Goal: Communication & Community: Answer question/provide support

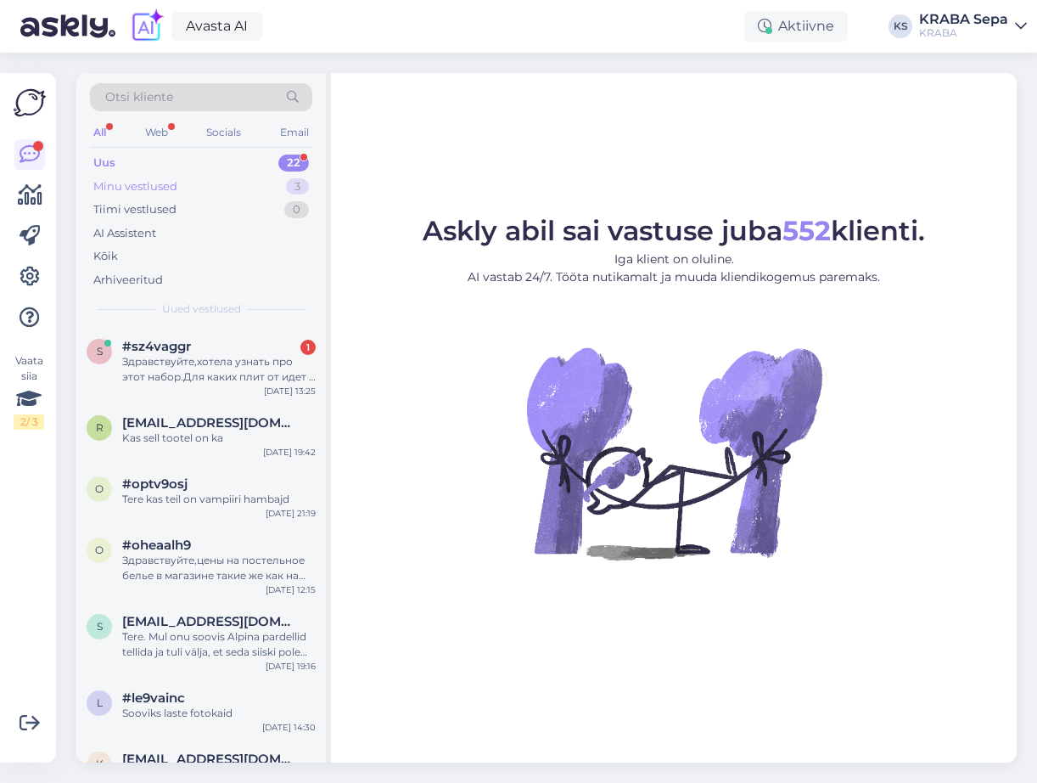
click at [172, 193] on div "Minu vestlused" at bounding box center [135, 186] width 84 height 17
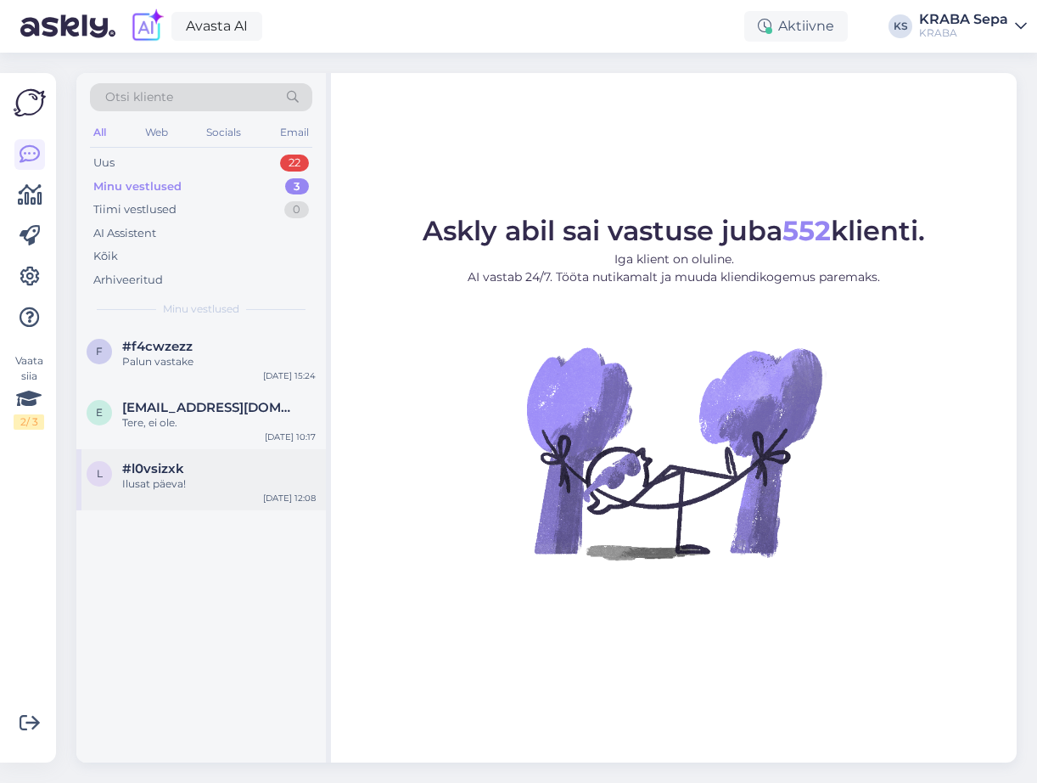
click at [195, 475] on div "#l0vsizxk" at bounding box center [219, 468] width 194 height 15
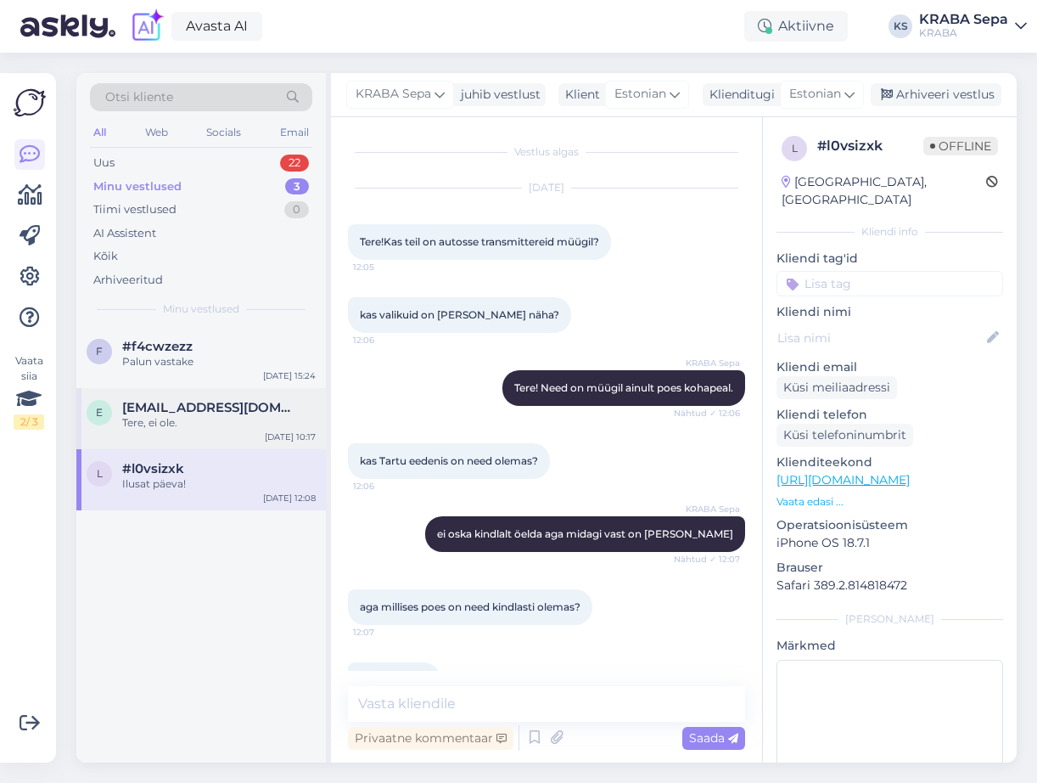
scroll to position [265, 0]
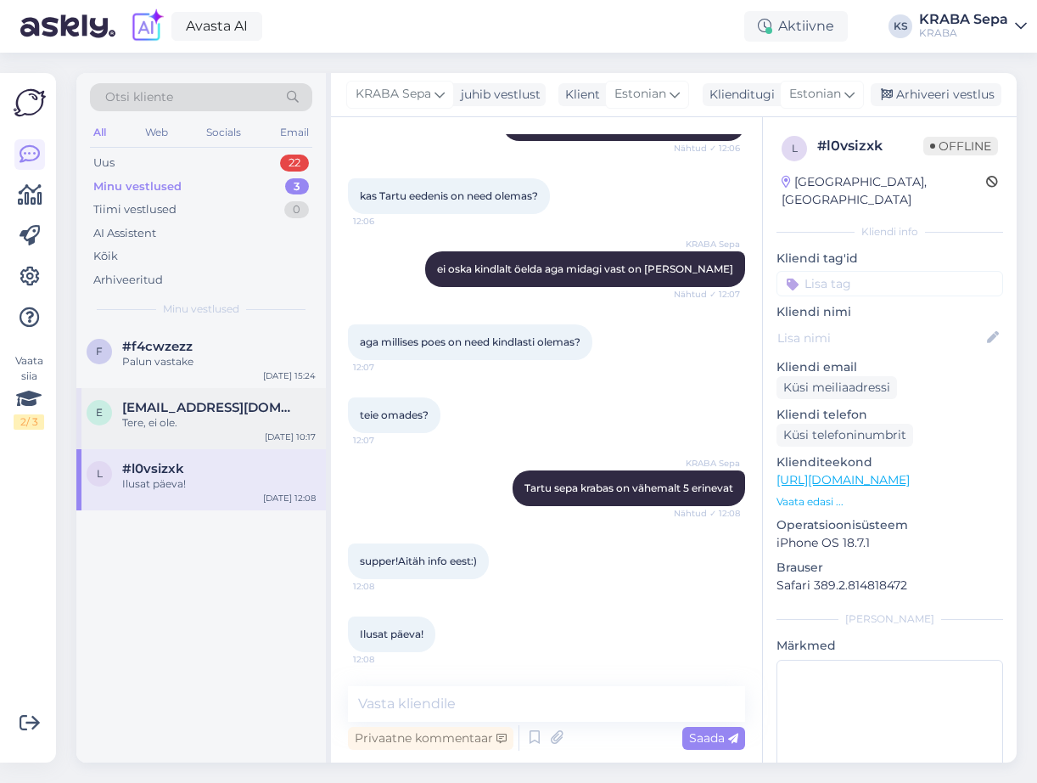
click at [197, 409] on span "[EMAIL_ADDRESS][DOMAIN_NAME]" at bounding box center [210, 407] width 177 height 15
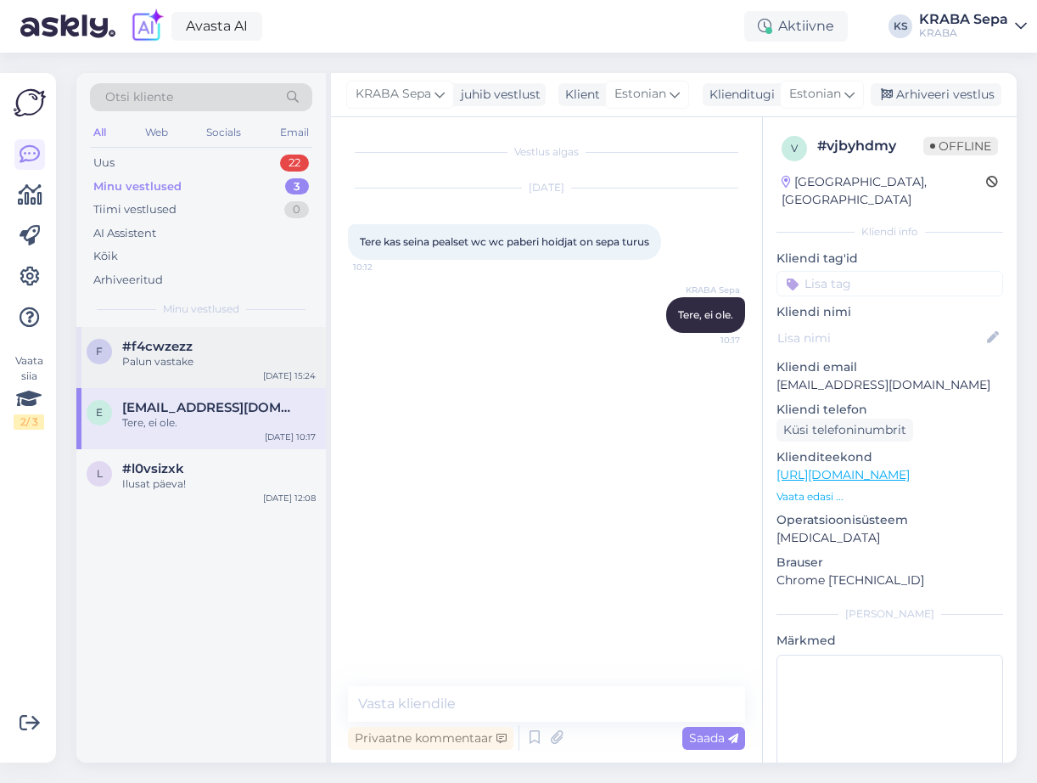
click at [209, 358] on div "Palun vastake" at bounding box center [219, 361] width 194 height 15
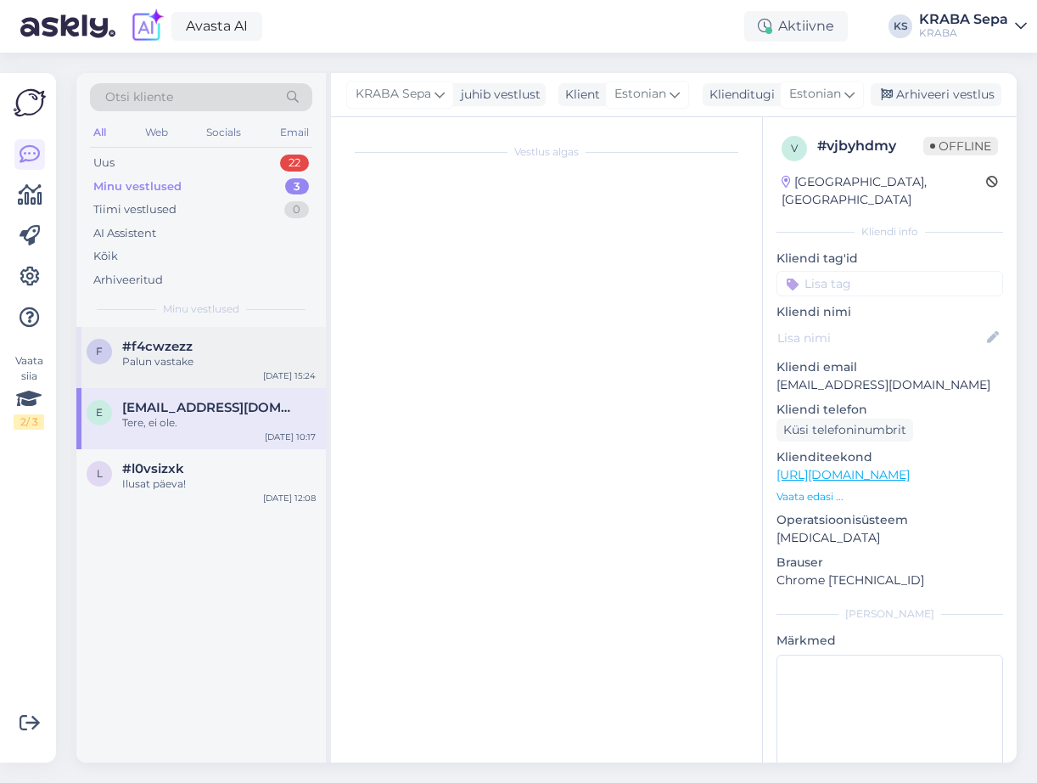
scroll to position [1426, 0]
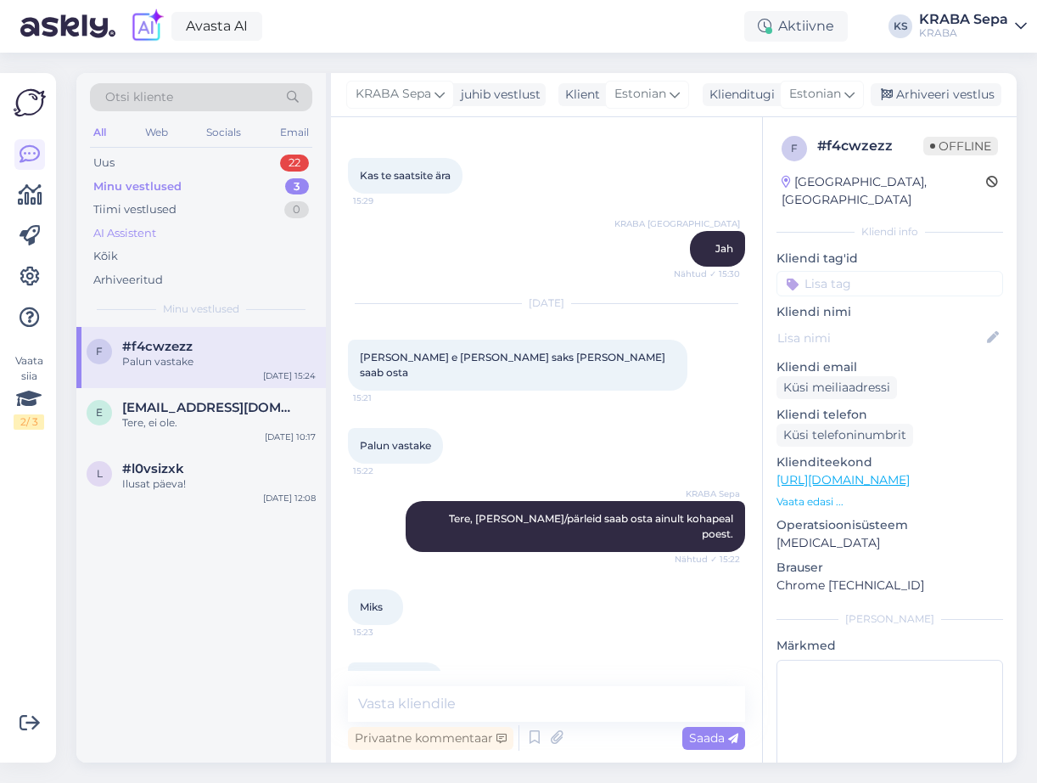
click at [143, 244] on div "AI Assistent" at bounding box center [201, 234] width 222 height 24
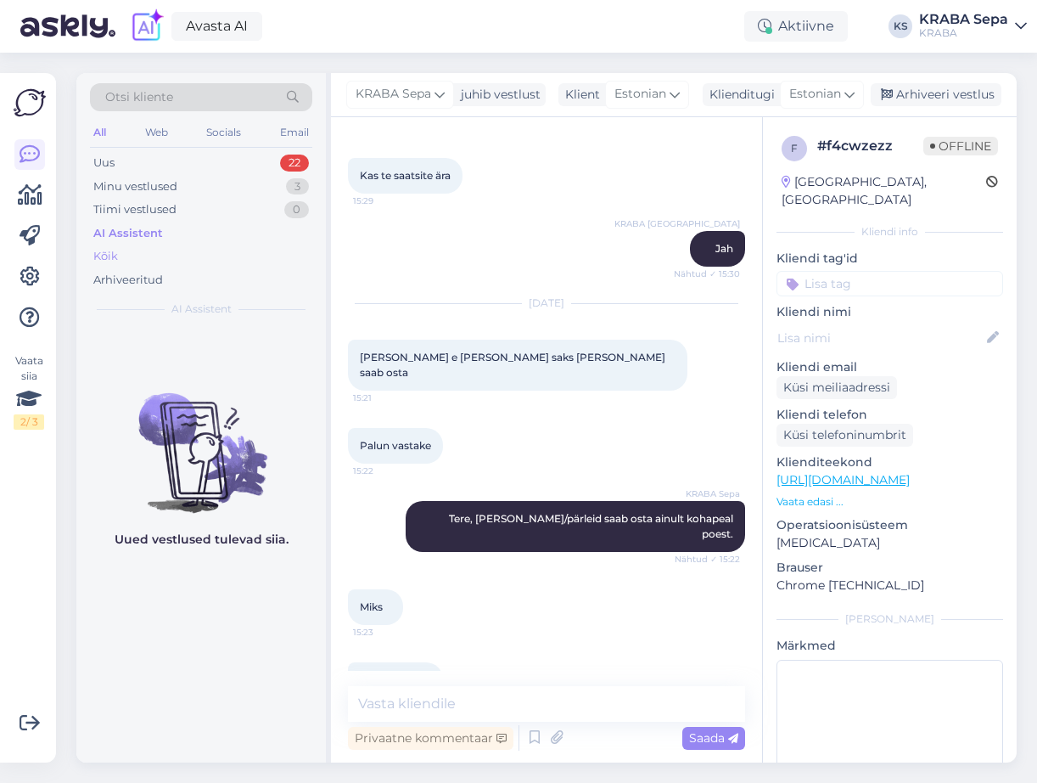
click at [123, 256] on div "Kõik" at bounding box center [201, 257] width 222 height 24
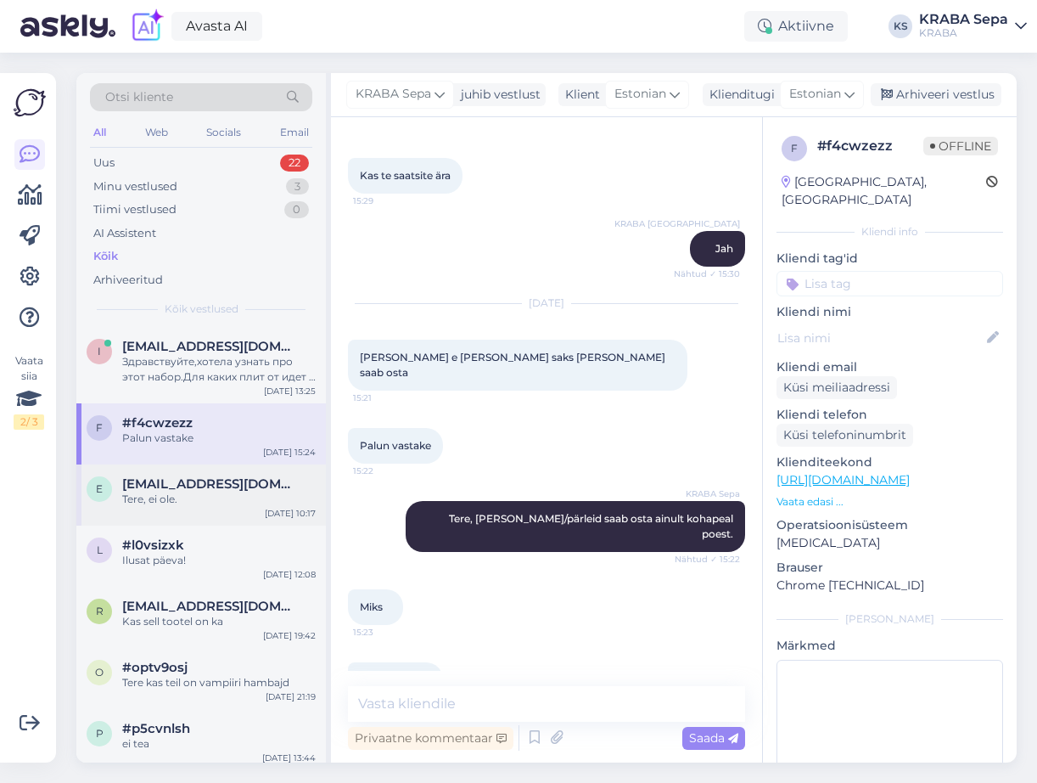
click at [184, 487] on span "[EMAIL_ADDRESS][DOMAIN_NAME]" at bounding box center [210, 483] width 177 height 15
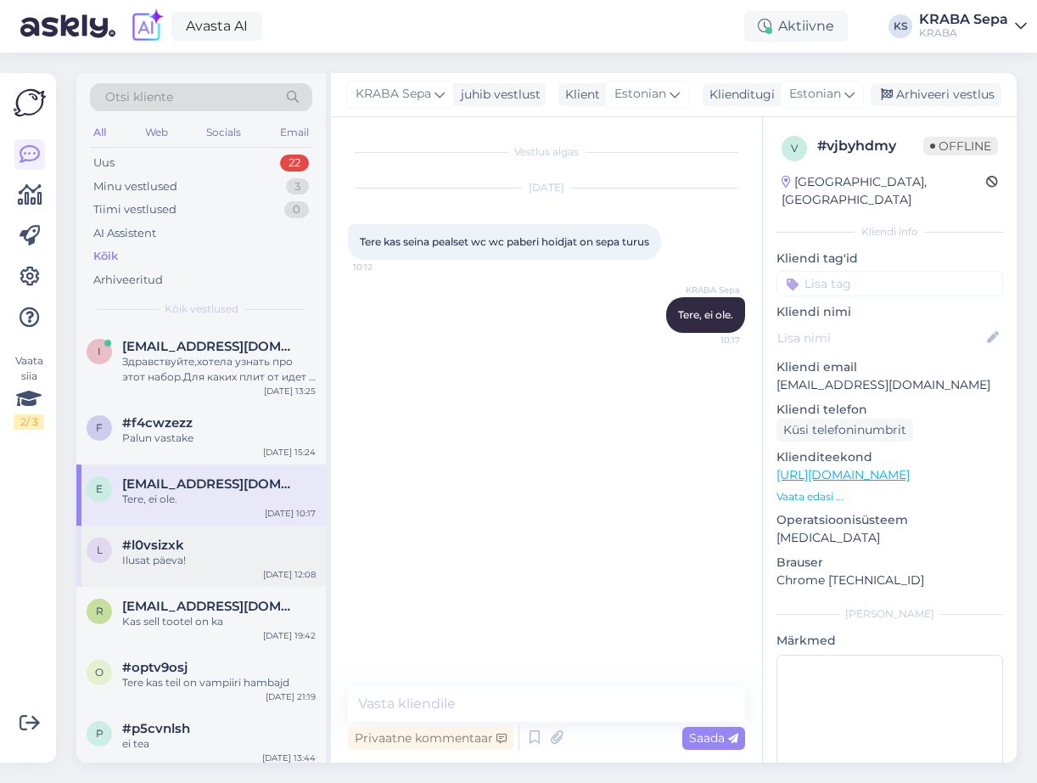
click at [188, 542] on div "#l0vsizxk" at bounding box center [219, 544] width 194 height 15
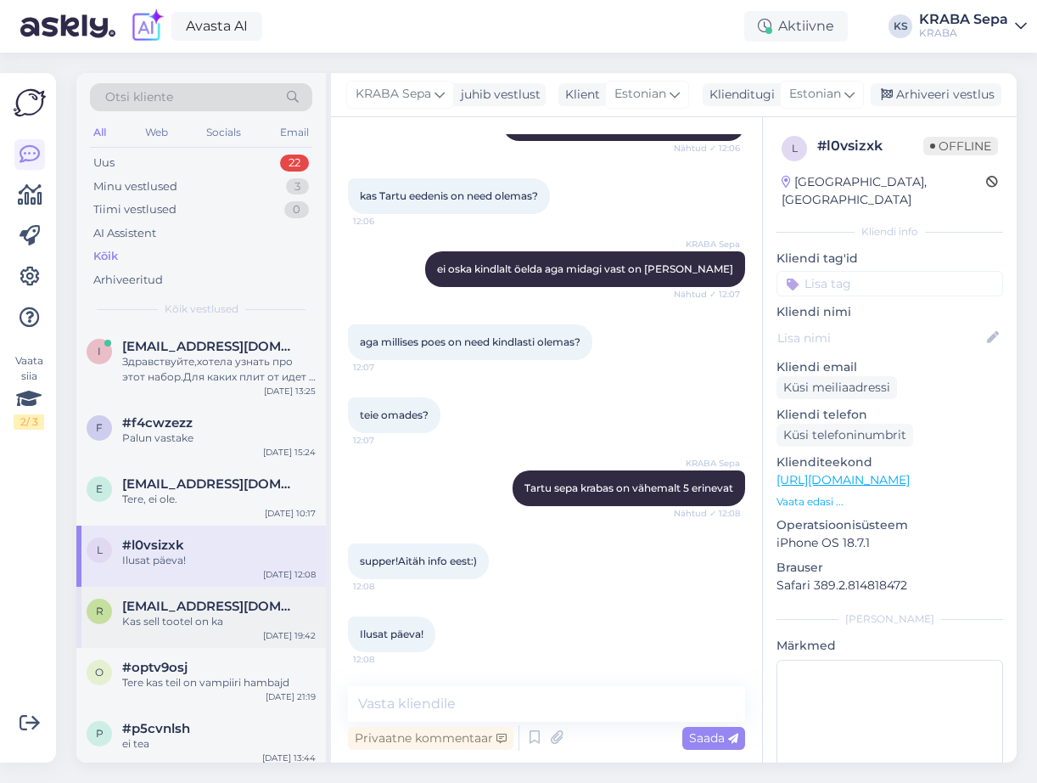
click at [186, 598] on div "R [EMAIL_ADDRESS][DOMAIN_NAME] Kas sell tootel on ka [DATE] 19:42" at bounding box center [201, 617] width 250 height 61
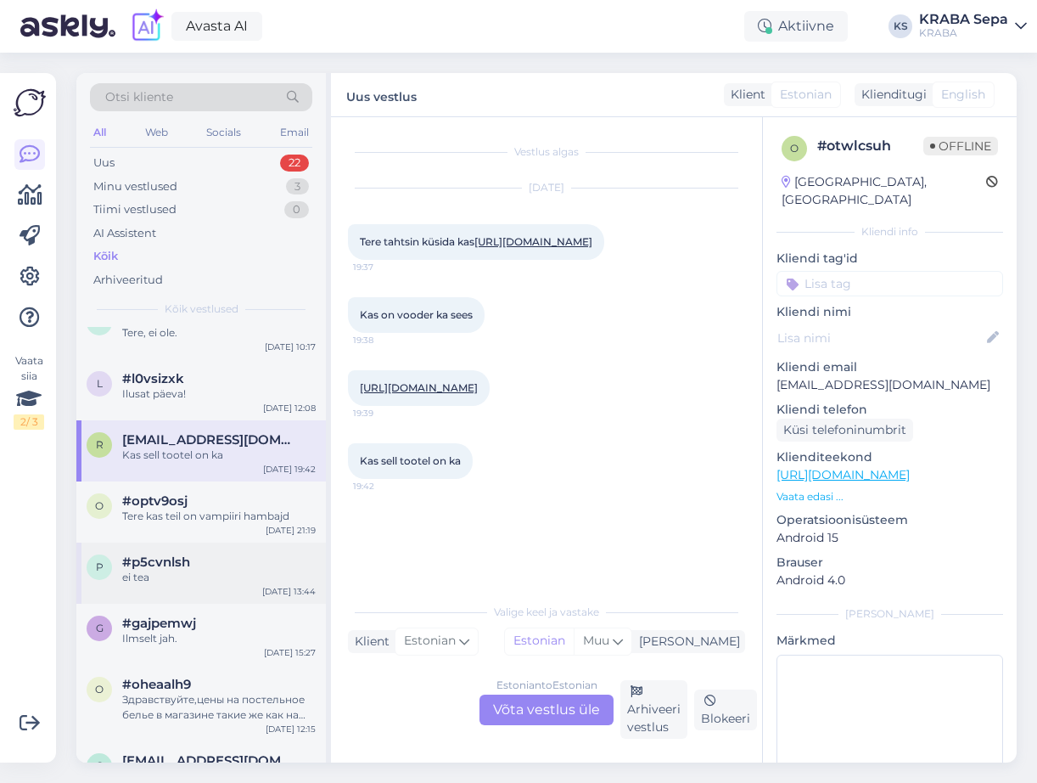
scroll to position [170, 0]
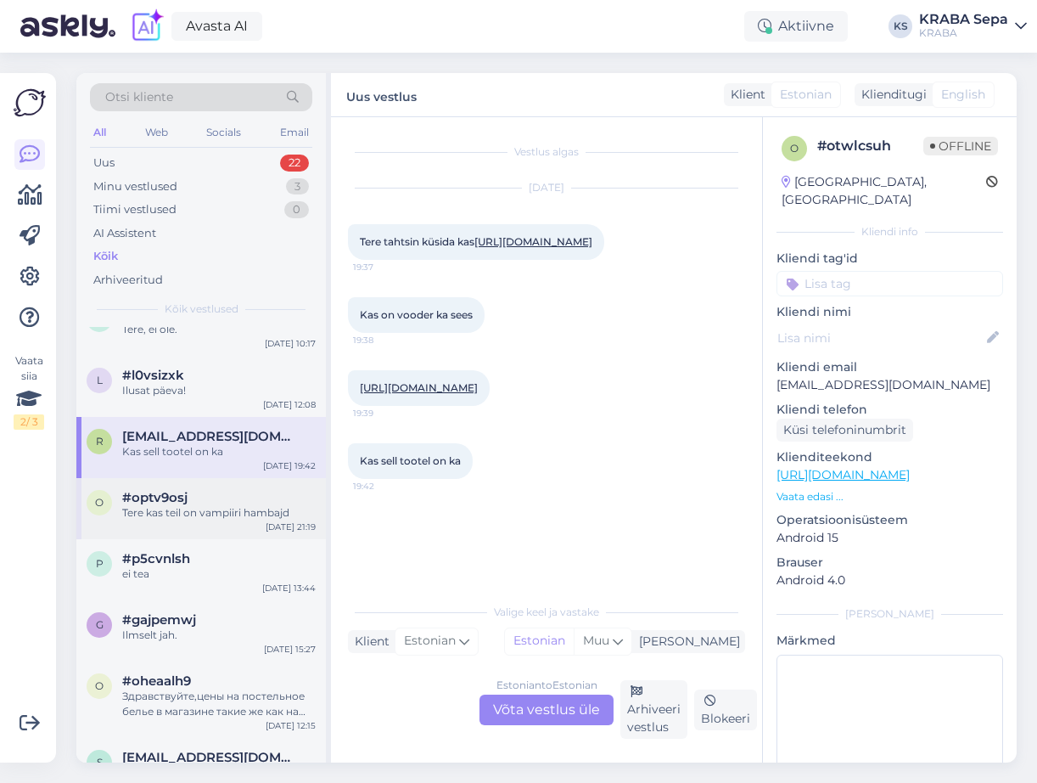
click at [206, 502] on div "#optv9osj" at bounding box center [219, 497] width 194 height 15
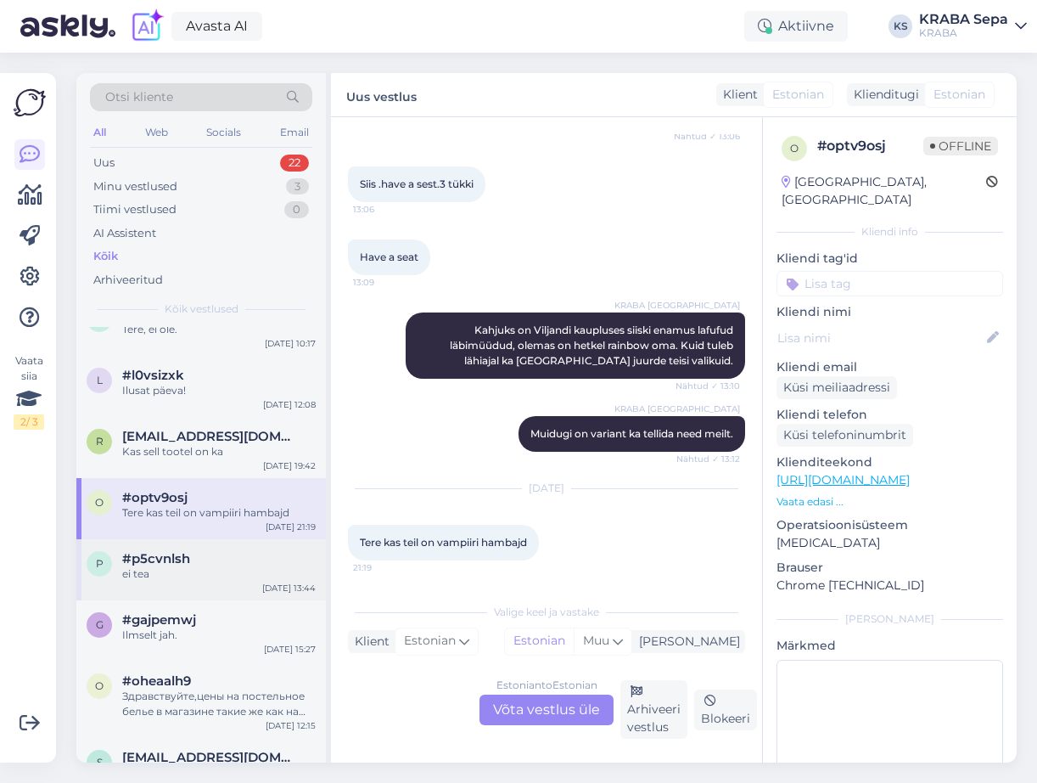
click at [200, 554] on div "#p5cvnlsh" at bounding box center [219, 558] width 194 height 15
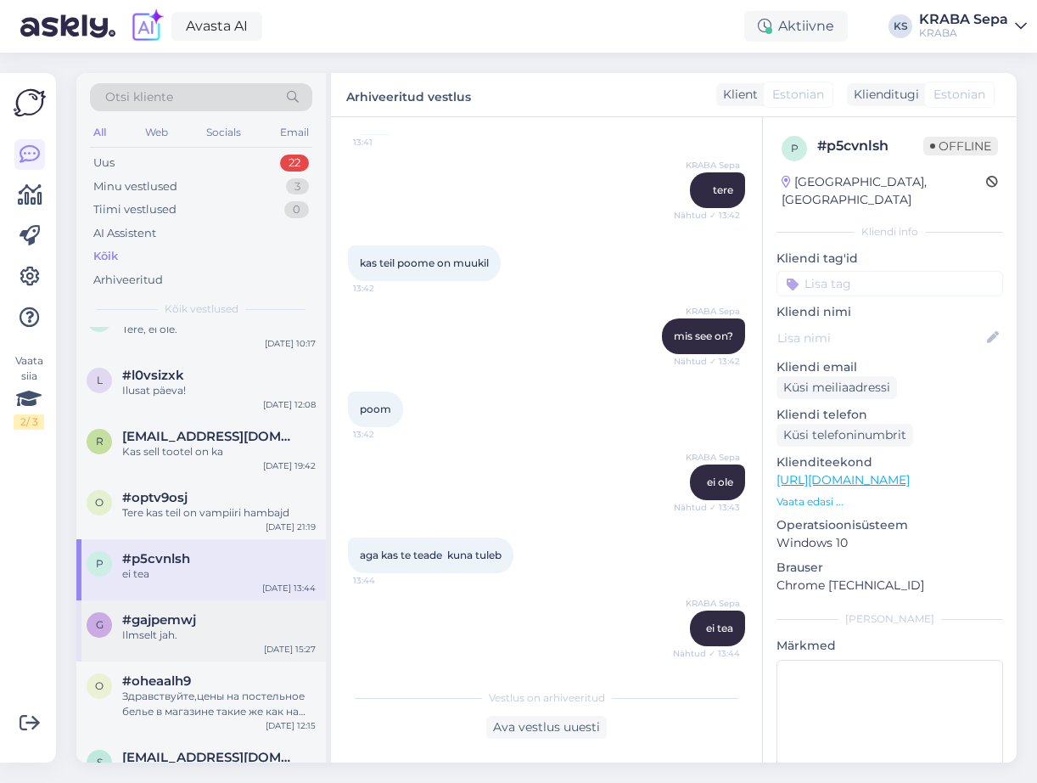
click at [194, 618] on span "#gajpemwj" at bounding box center [159, 619] width 74 height 15
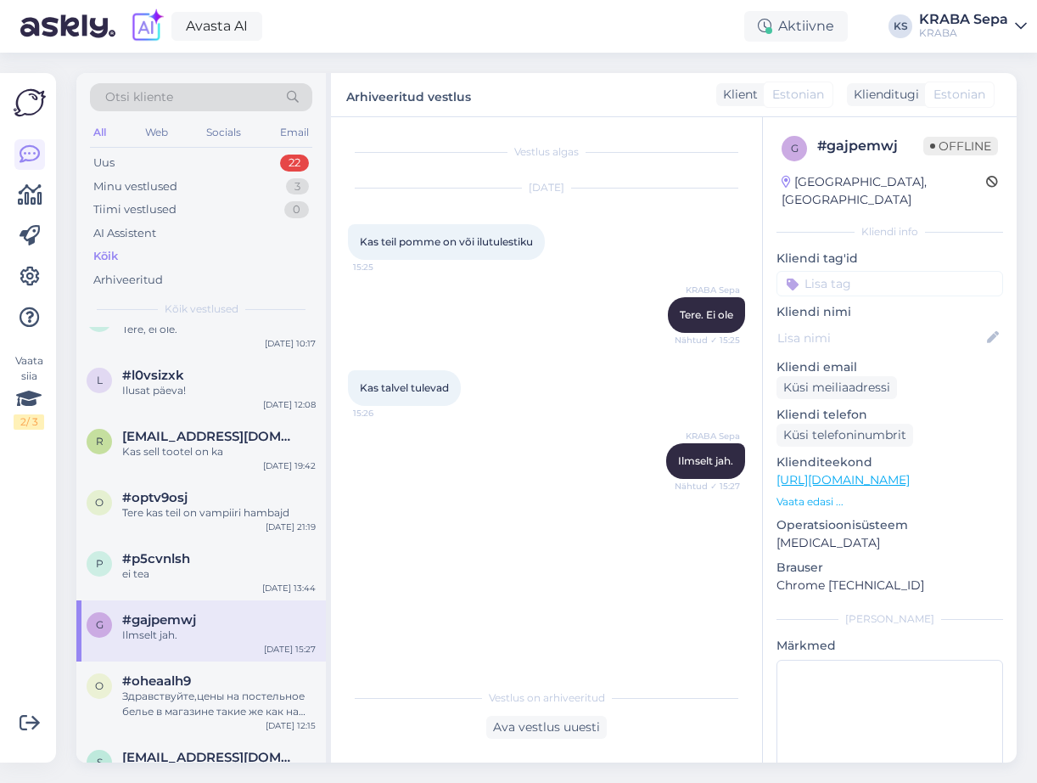
scroll to position [340, 0]
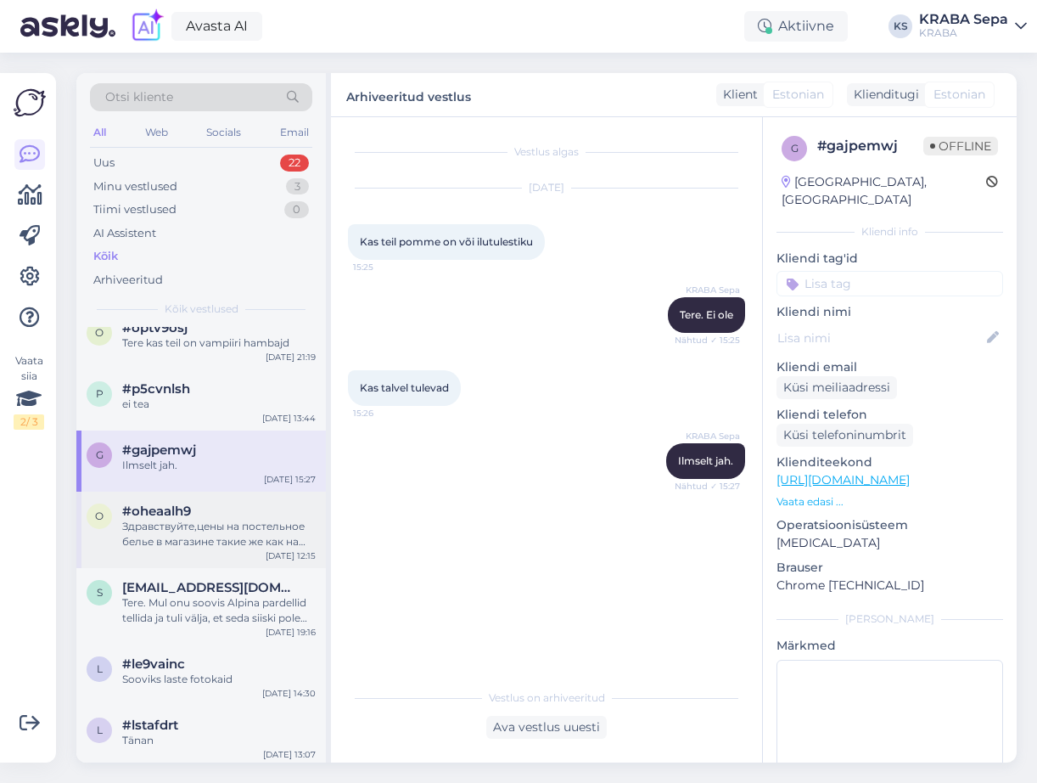
click at [184, 531] on div "Здравствуйте,цены на постельное белье в магазине такие же как на сайте,или скид…" at bounding box center [219, 534] width 194 height 31
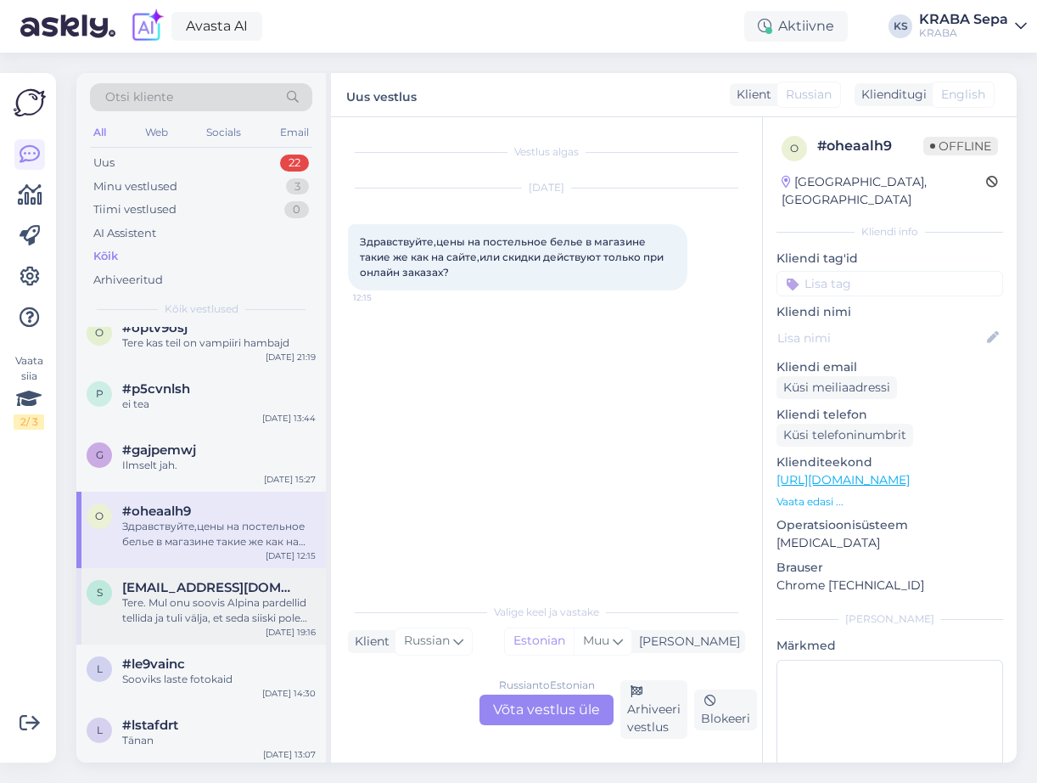
click at [194, 601] on div "Tere. Mul onu soovis Alpina pardellid tellida ja tuli välja, et seda siiski pol…" at bounding box center [219, 610] width 194 height 31
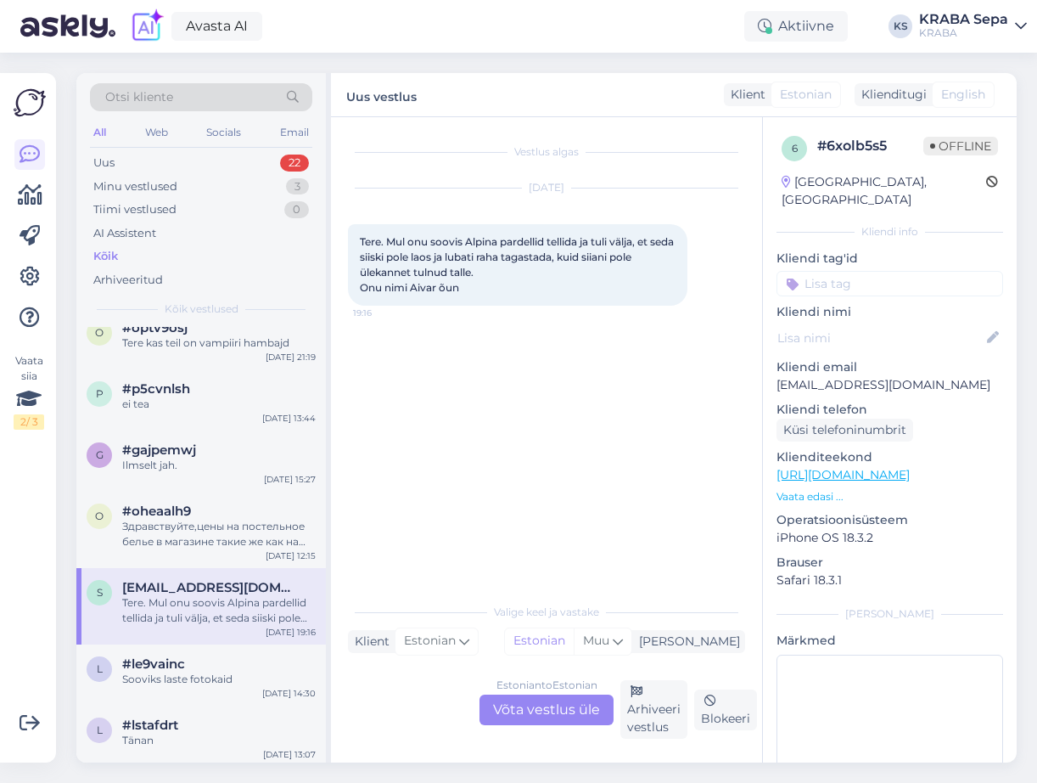
click at [183, 638] on div "S [EMAIL_ADDRESS][DOMAIN_NAME] Tere. Mul onu soovis Alpina pardellid tellida [P…" at bounding box center [201, 606] width 250 height 76
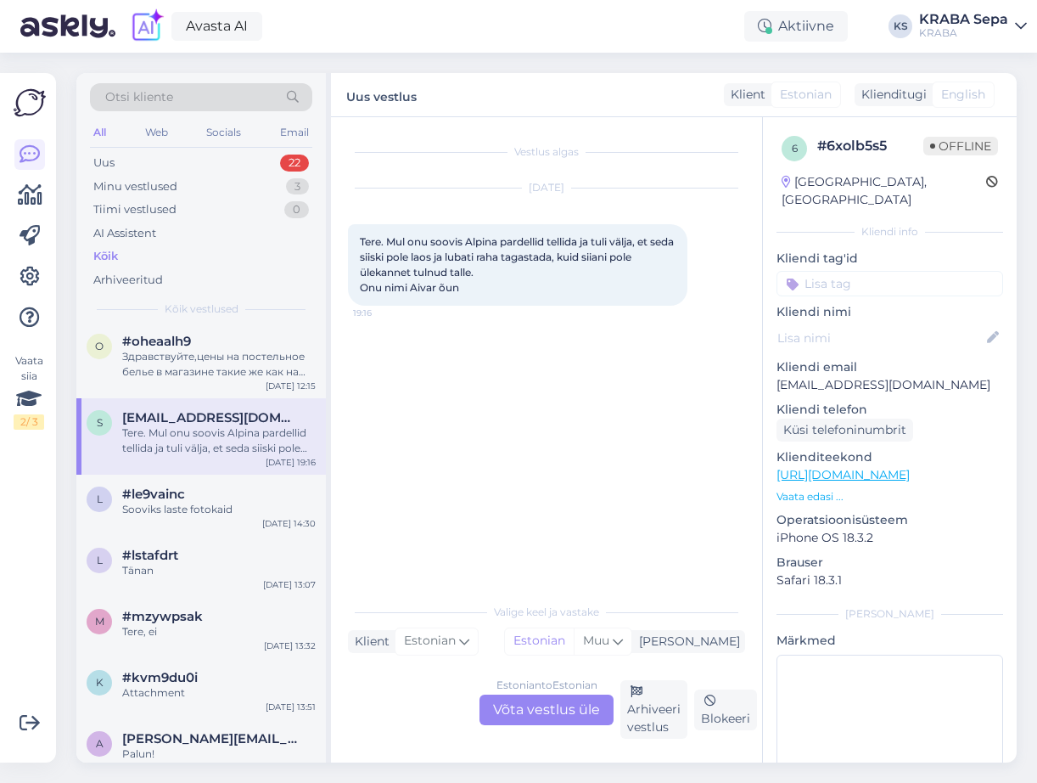
scroll to position [0, 0]
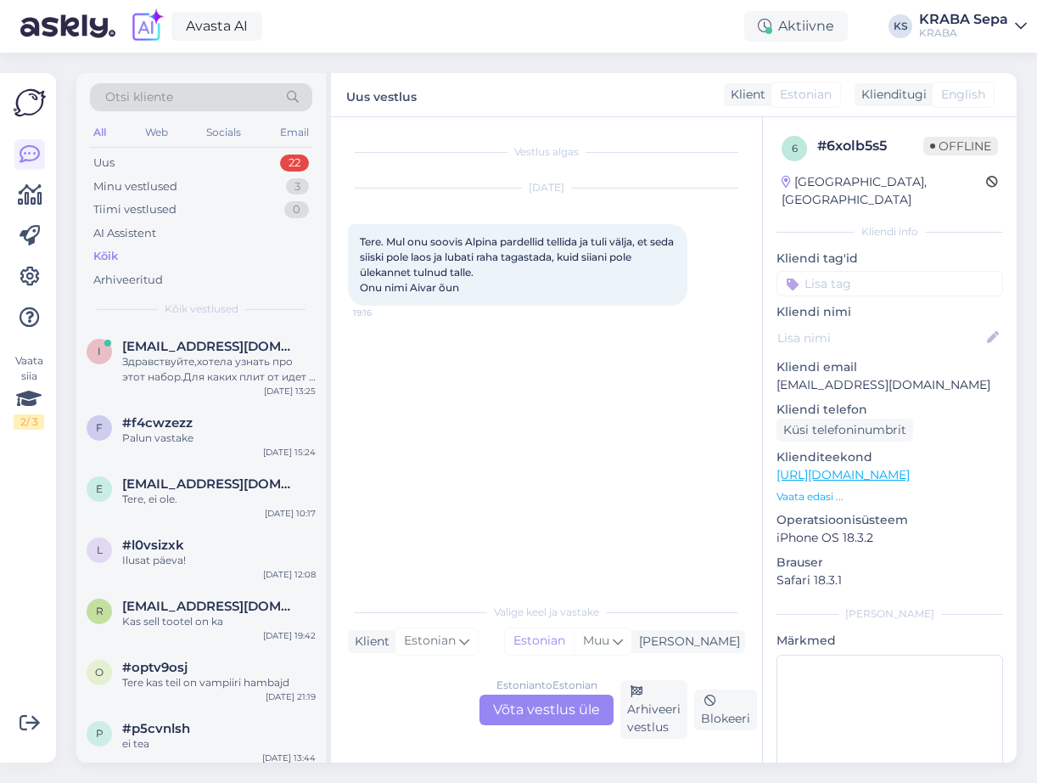
click at [183, 541] on div "i [EMAIL_ADDRESS][DOMAIN_NAME] Здравствуйте,хотела узнать про этот набор.Для ка…" at bounding box center [201, 545] width 250 height 436
click at [194, 507] on div "e [EMAIL_ADDRESS][DOMAIN_NAME] Tere, ei ole. [DATE] 10:17" at bounding box center [201, 494] width 250 height 61
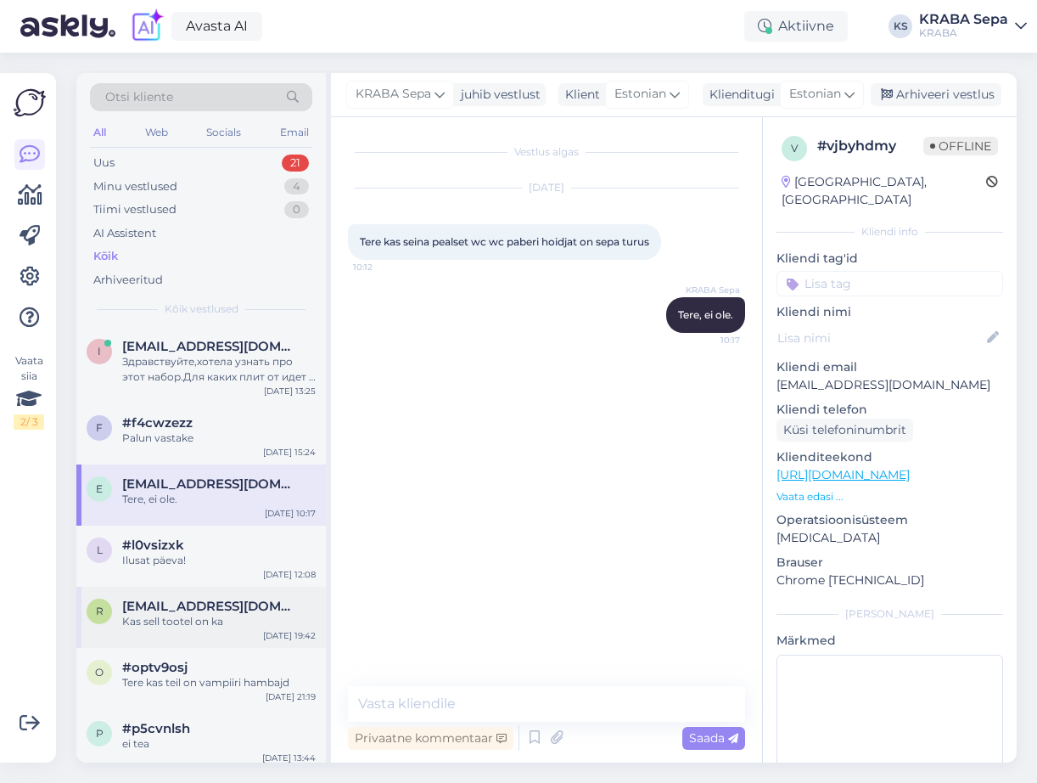
click at [183, 599] on div "R [EMAIL_ADDRESS][DOMAIN_NAME] Kas sell tootel on ka [DATE] 19:42" at bounding box center [201, 617] width 250 height 61
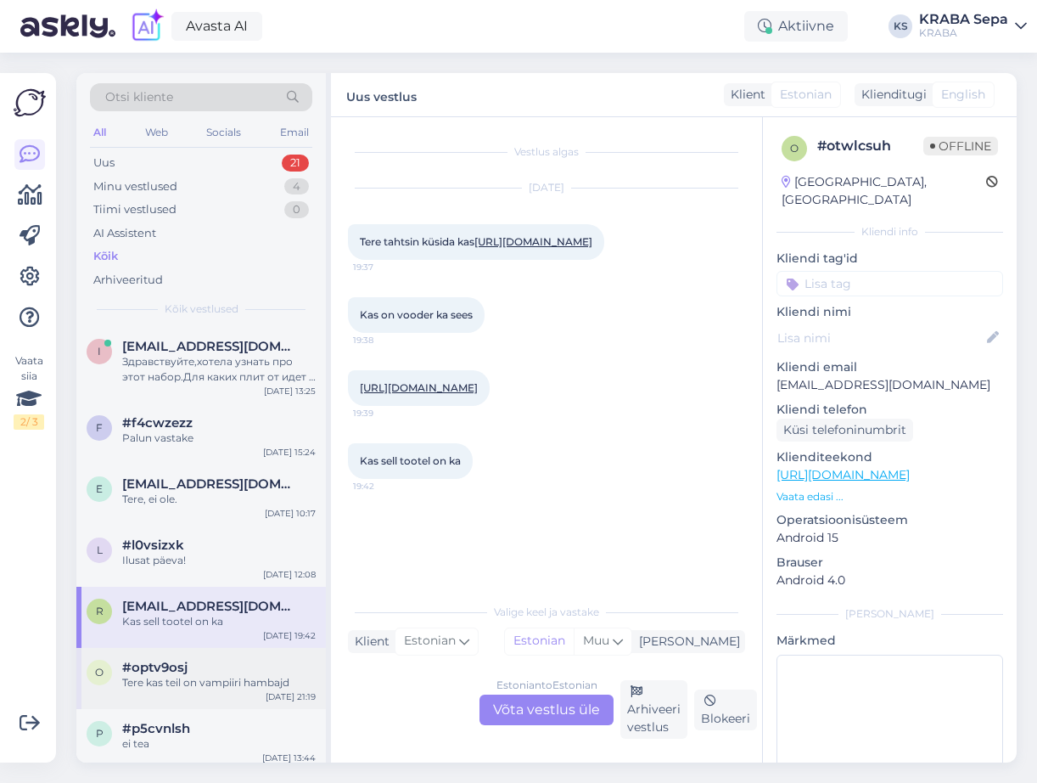
click at [184, 649] on div "o #optv9osj Tere kas teil on vampiiri hambajd [DATE] 21:19" at bounding box center [201, 678] width 250 height 61
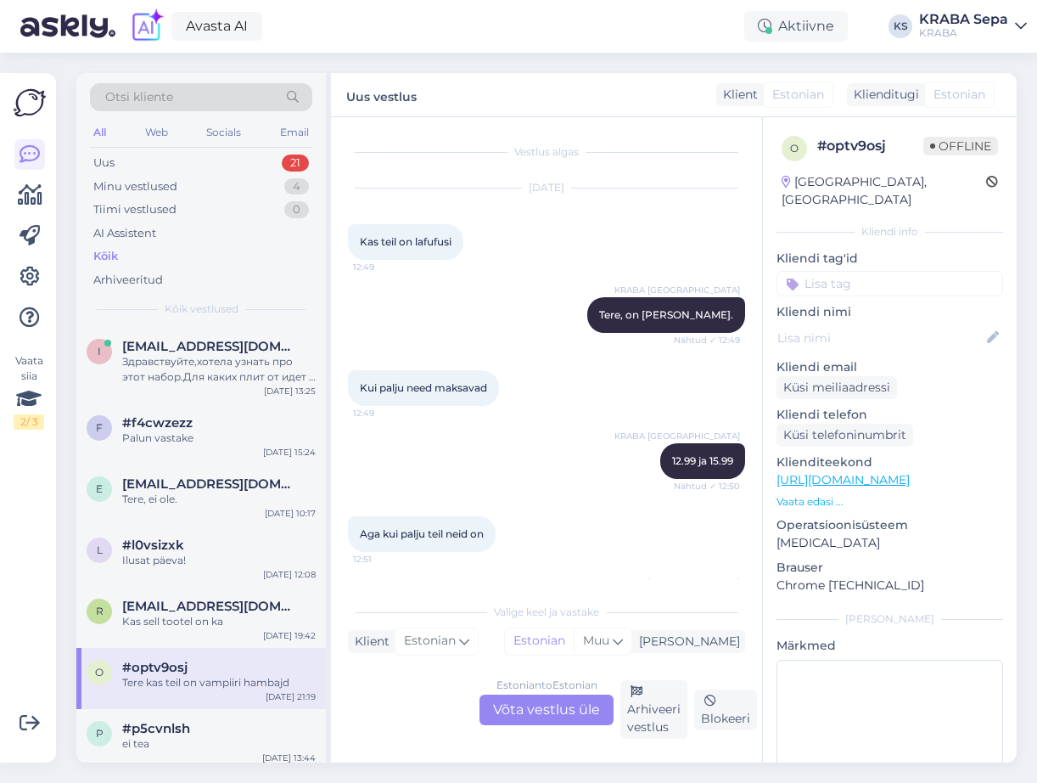
scroll to position [1022, 0]
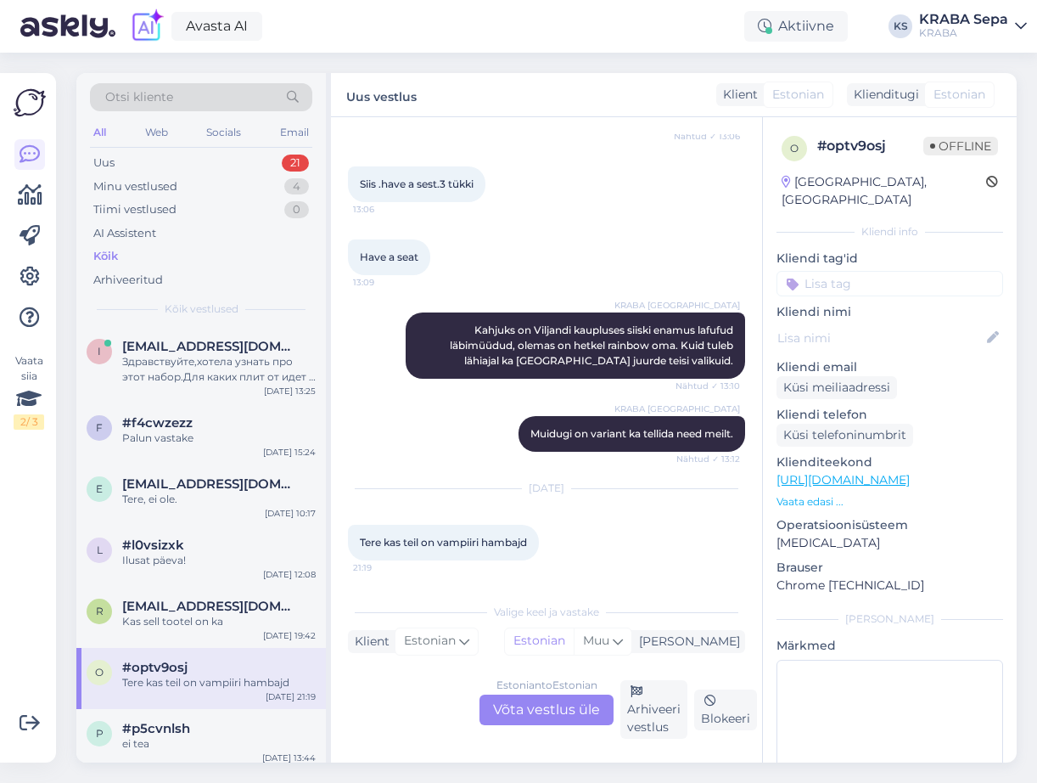
click at [195, 692] on div "o #optv9osj Tere kas teil on vampiiri hambajd [DATE] 21:19" at bounding box center [201, 678] width 250 height 61
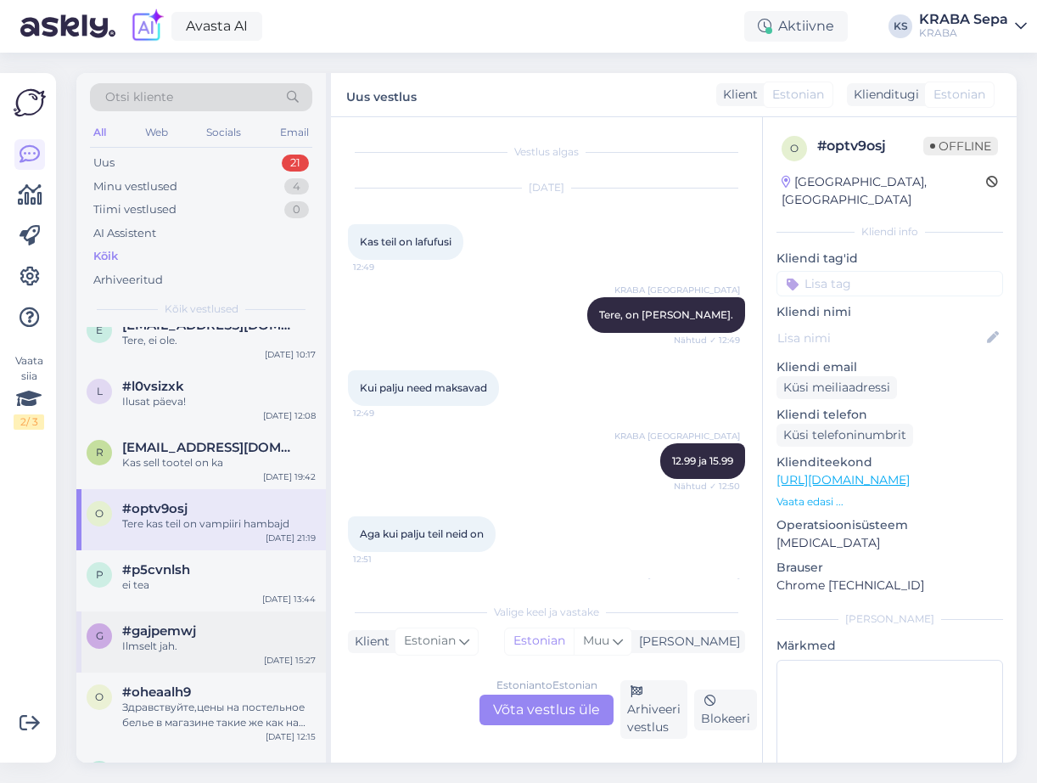
scroll to position [170, 0]
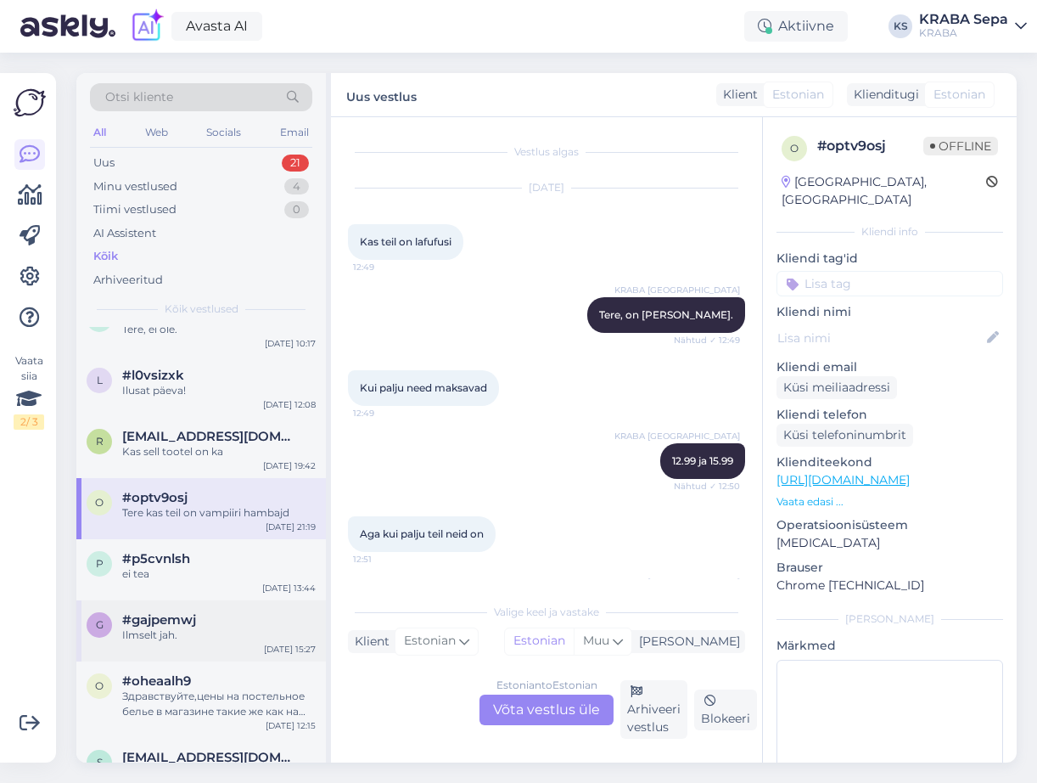
click at [195, 600] on div "g #gajpemwj Ilmselt jah. [DATE] 15:27" at bounding box center [201, 630] width 250 height 61
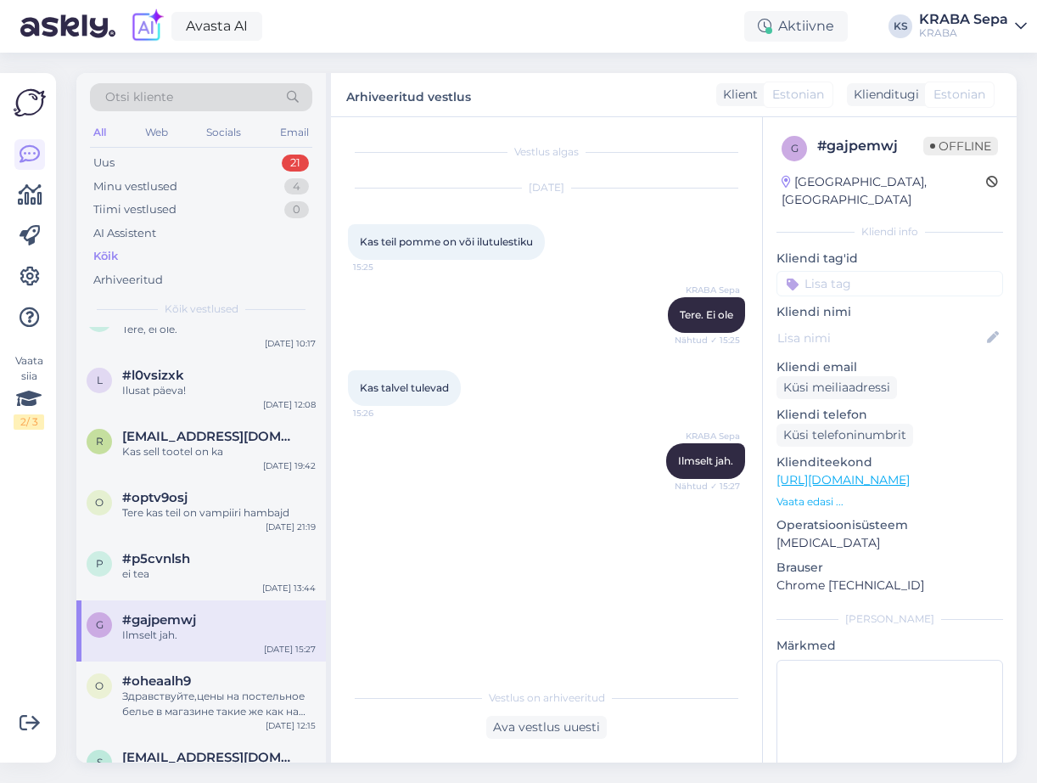
click at [196, 647] on div "g #gajpemwj Ilmselt jah. [DATE] 15:27" at bounding box center [201, 630] width 250 height 61
click at [194, 686] on div "#oheaalh9" at bounding box center [219, 680] width 194 height 15
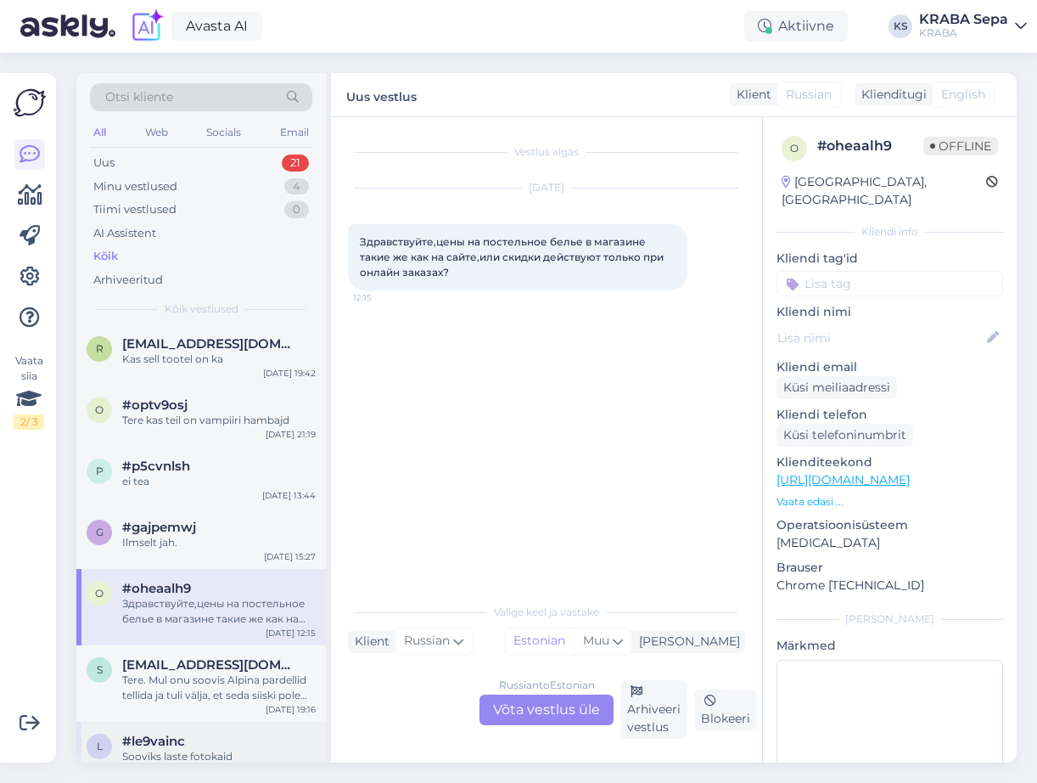
scroll to position [340, 0]
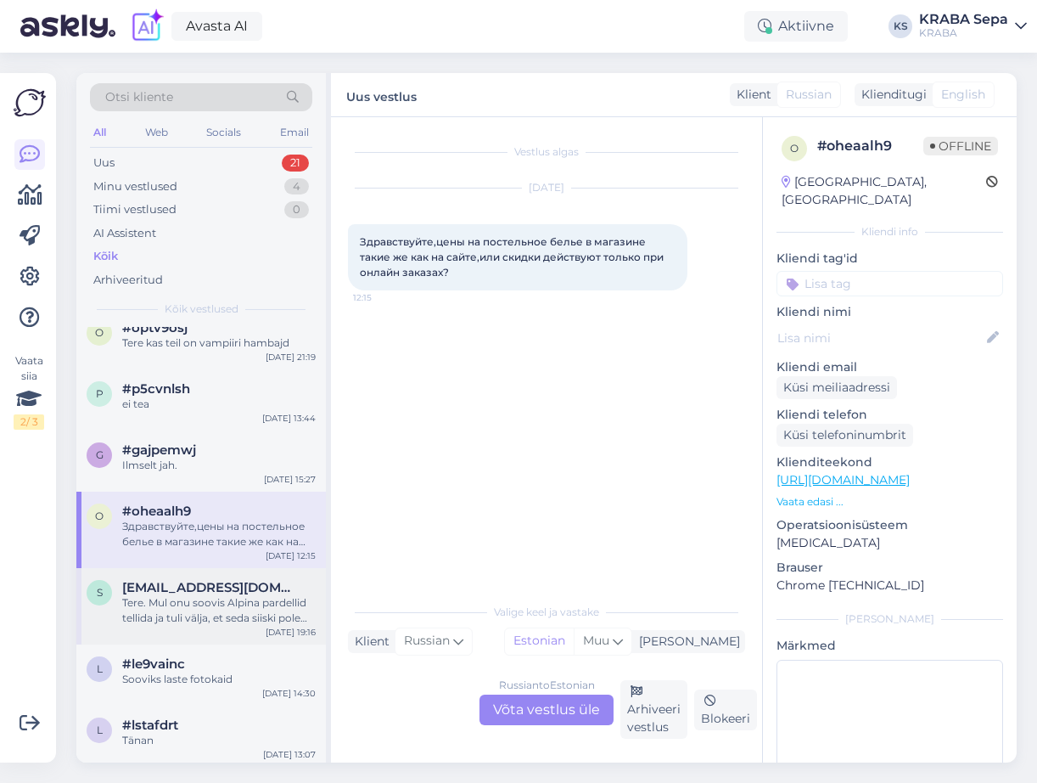
click at [202, 572] on div "S [EMAIL_ADDRESS][DOMAIN_NAME] Tere. Mul onu soovis Alpina pardellid tellida [P…" at bounding box center [201, 606] width 250 height 76
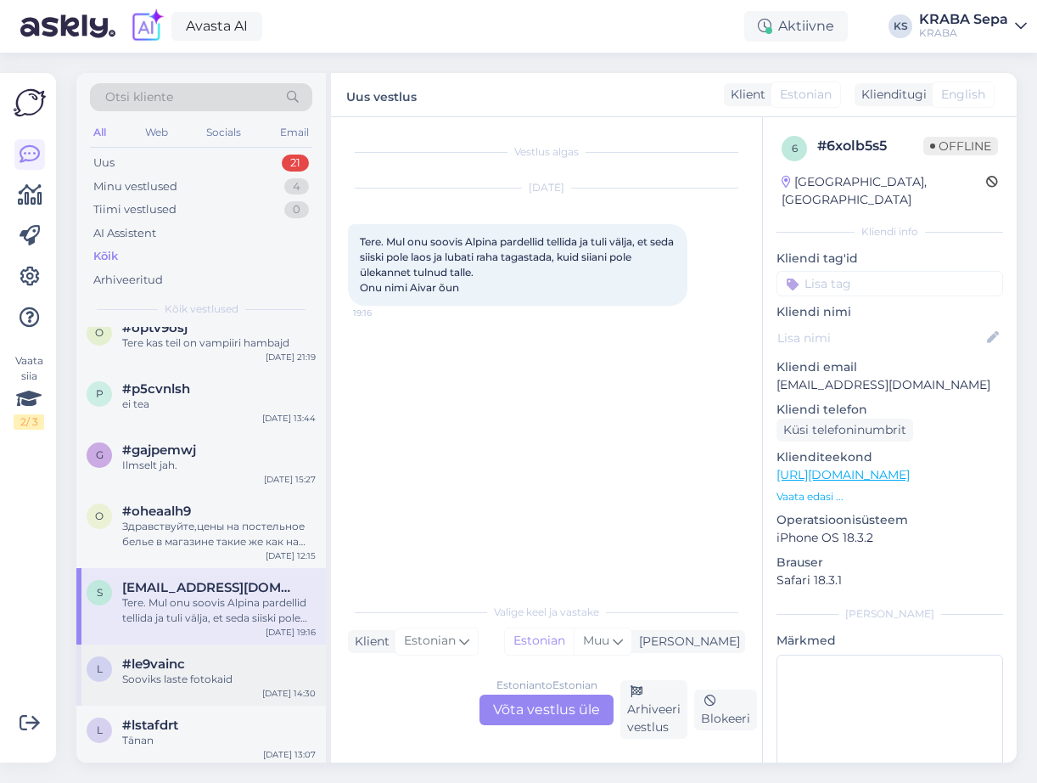
drag, startPoint x: 207, startPoint y: 655, endPoint x: 206, endPoint y: 682, distance: 26.3
click at [207, 660] on div "l #le9vainc [PERSON_NAME] laste fotokaid [DATE] 14:30" at bounding box center [201, 674] width 250 height 61
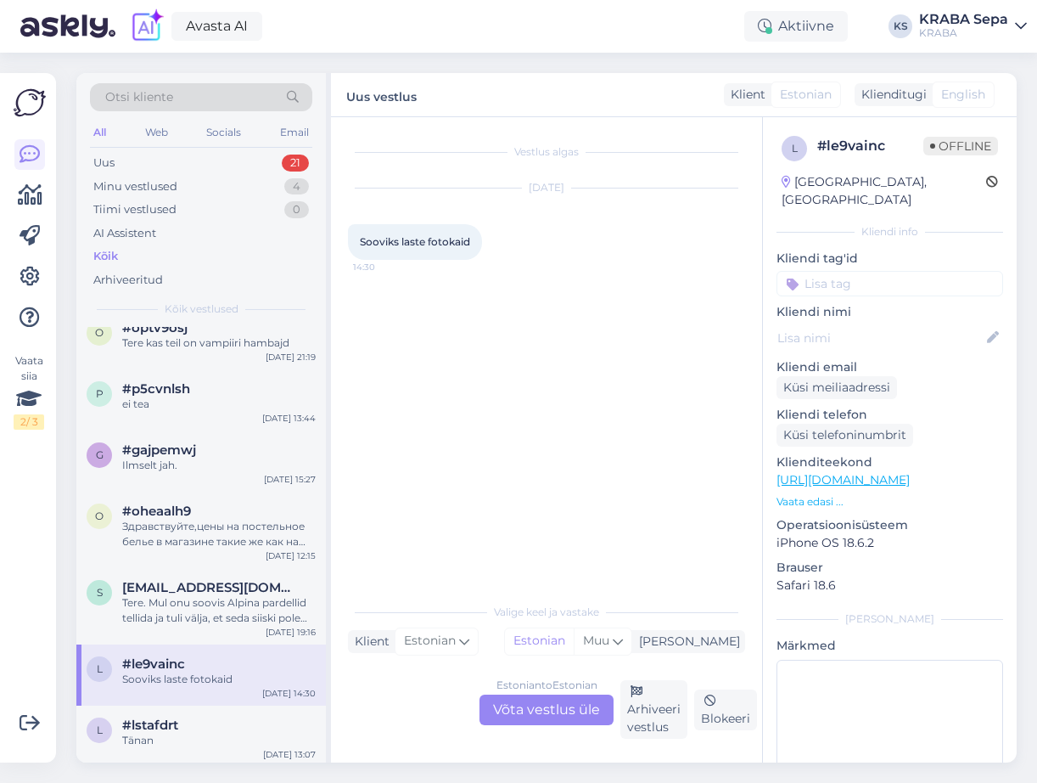
scroll to position [594, 0]
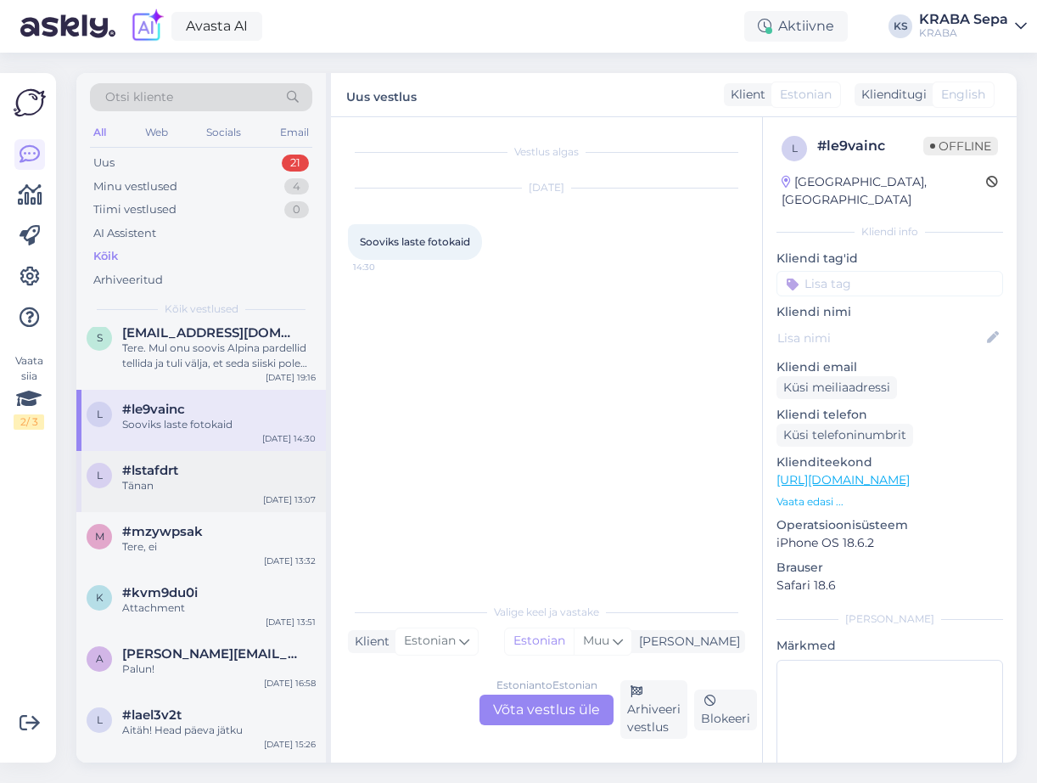
click at [194, 477] on div "#lstafdrt" at bounding box center [219, 470] width 194 height 15
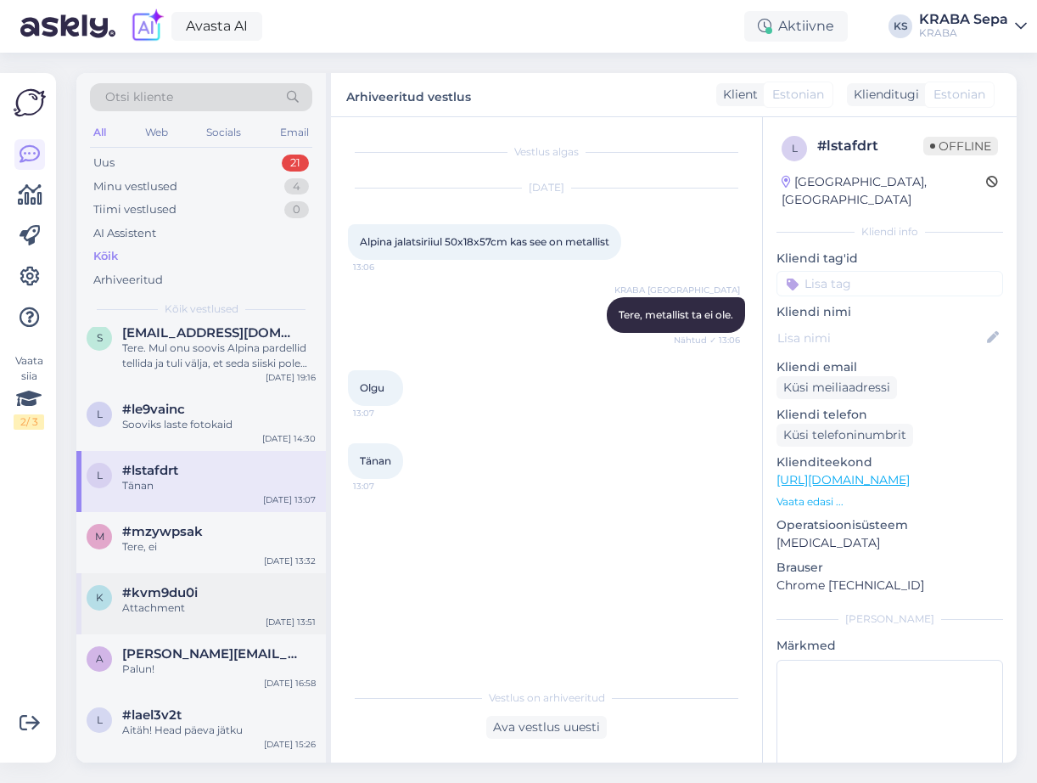
click at [200, 609] on div "Attachment" at bounding box center [219, 607] width 194 height 15
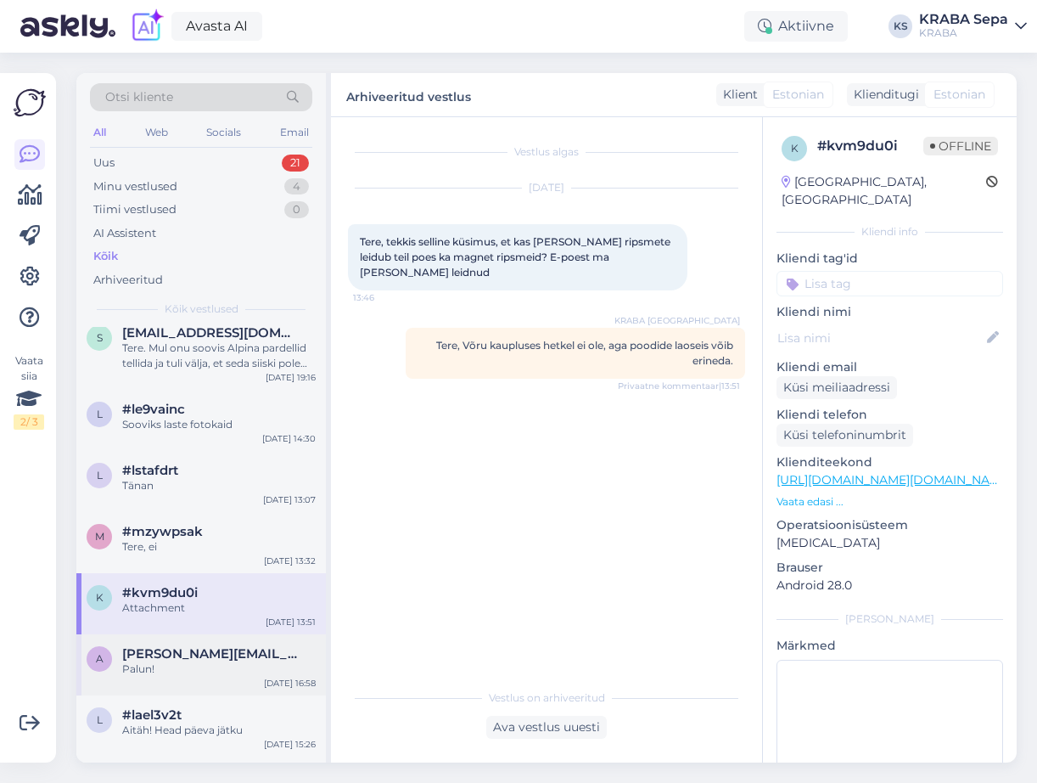
click at [201, 656] on span "[PERSON_NAME][EMAIL_ADDRESS][DOMAIN_NAME]" at bounding box center [210, 653] width 177 height 15
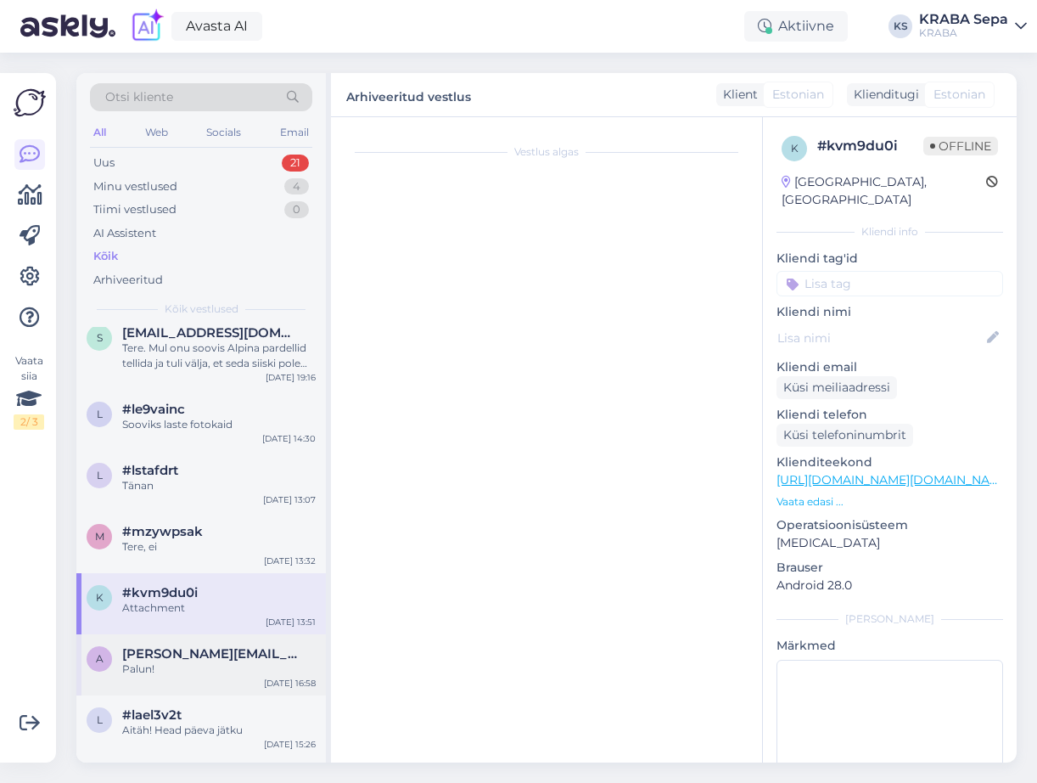
scroll to position [28, 0]
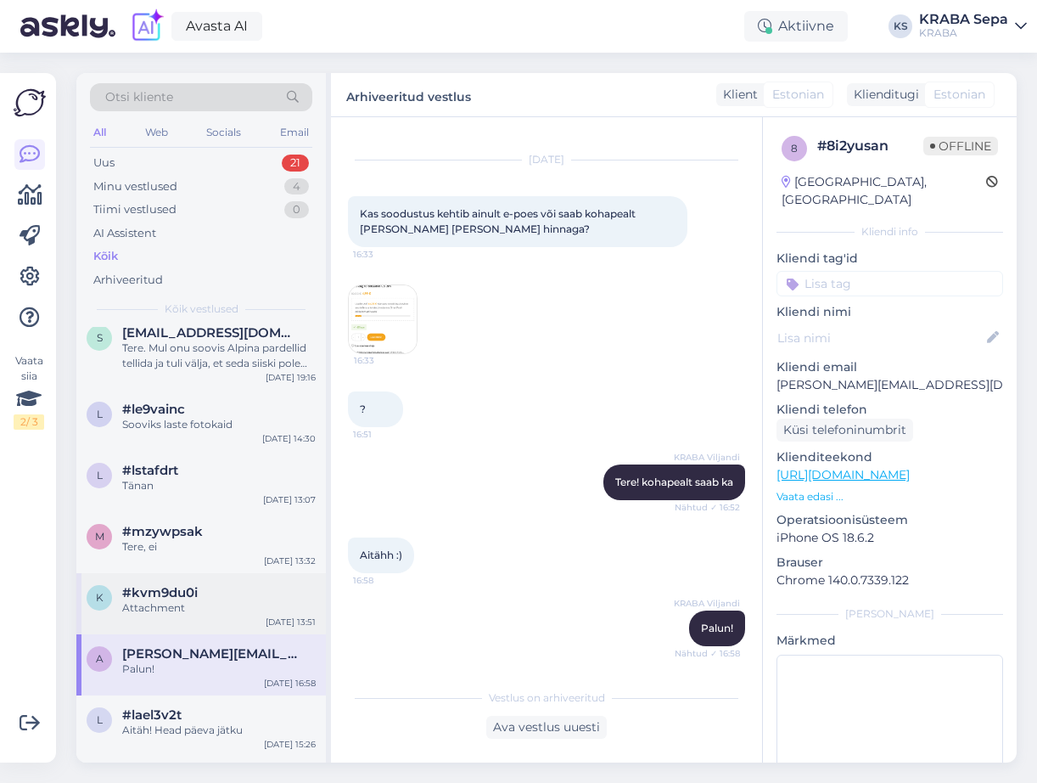
click at [201, 602] on div "Attachment" at bounding box center [219, 607] width 194 height 15
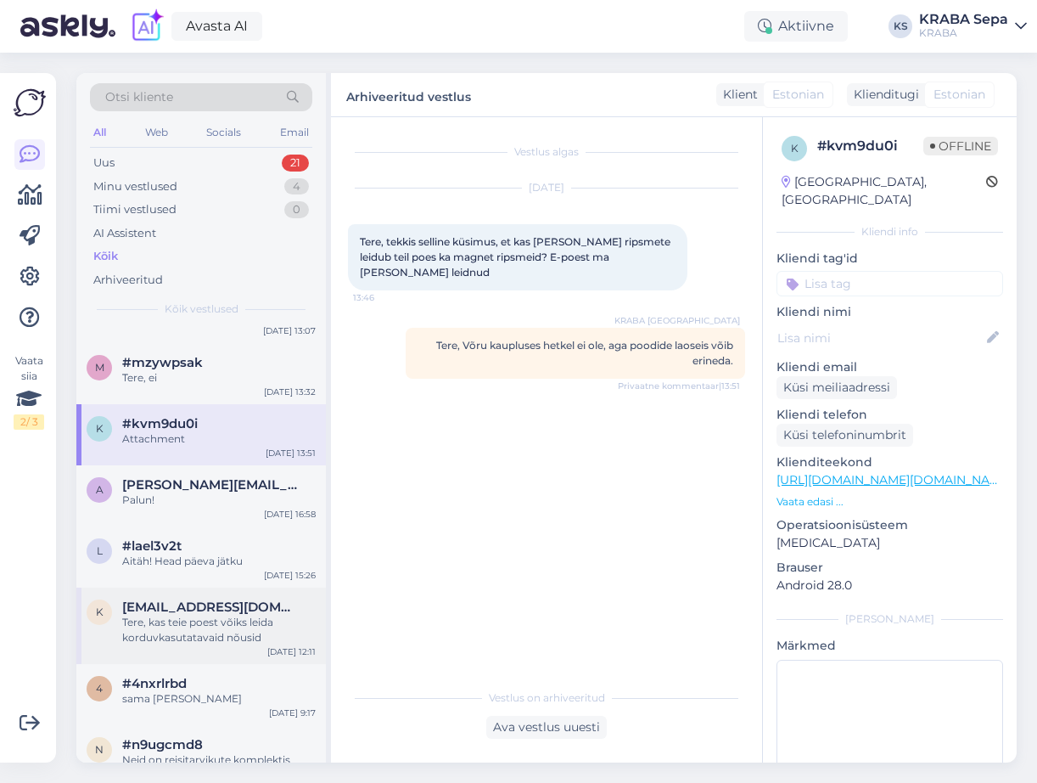
scroll to position [764, 0]
click at [195, 596] on div "k [EMAIL_ADDRESS][DOMAIN_NAME] Tere, kas teie poest võiks [PERSON_NAME] korduvk…" at bounding box center [201, 625] width 250 height 76
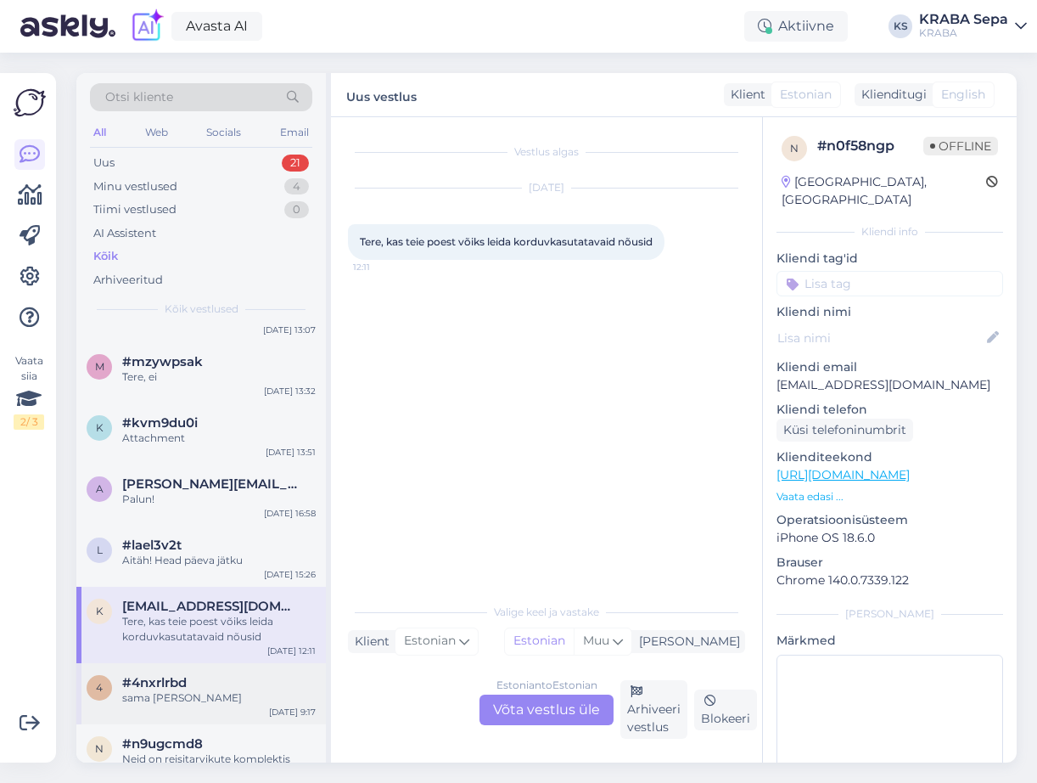
click at [191, 665] on div "4 #4nxrlrbd sama [PERSON_NAME] [DATE] 9:17" at bounding box center [201, 693] width 250 height 61
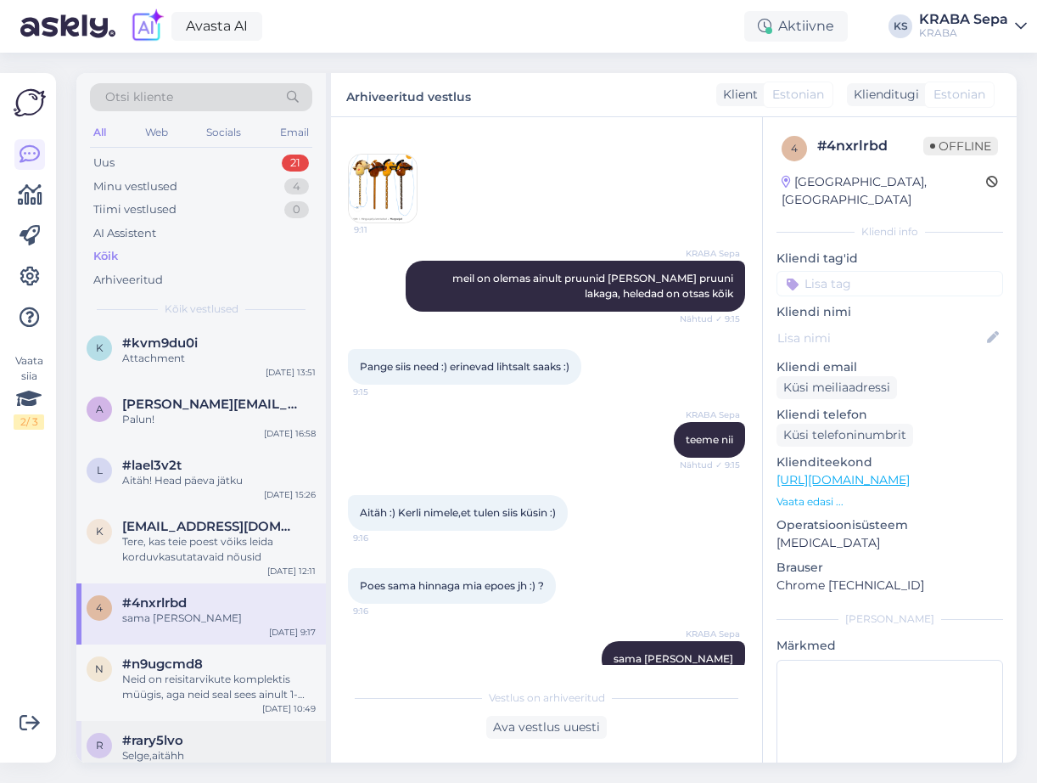
scroll to position [934, 0]
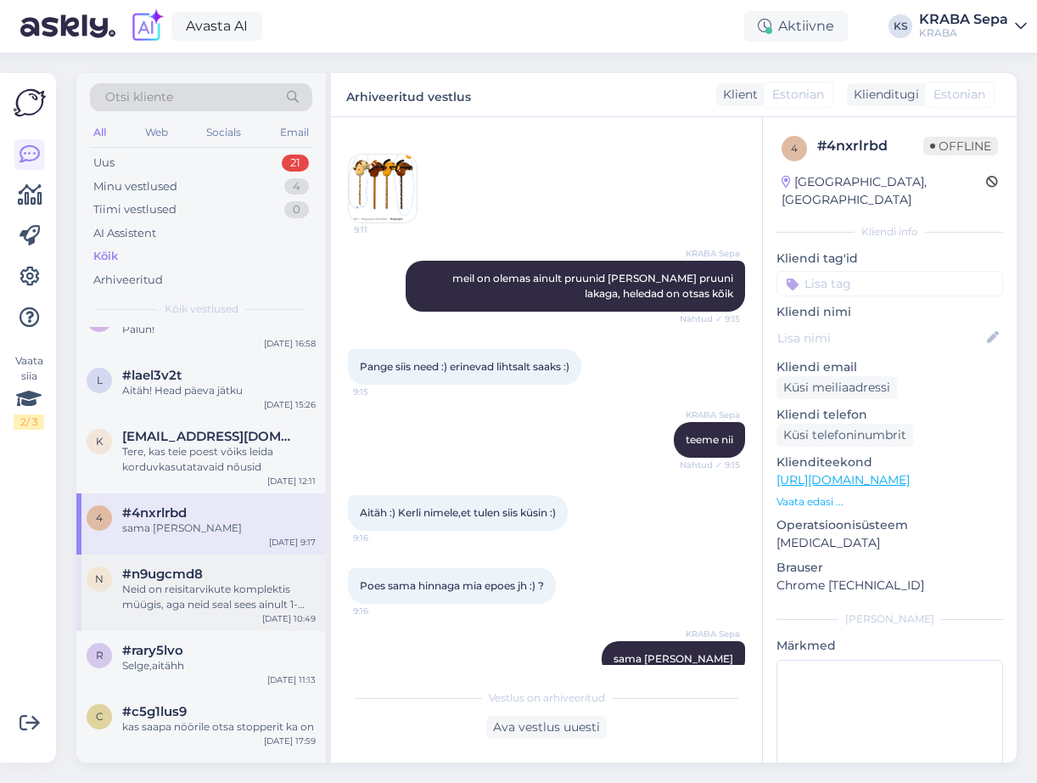
click at [183, 604] on div "Neid on reisitarvikute komplektis müügis, aga neid seal sees ainult 1-2tki." at bounding box center [219, 597] width 194 height 31
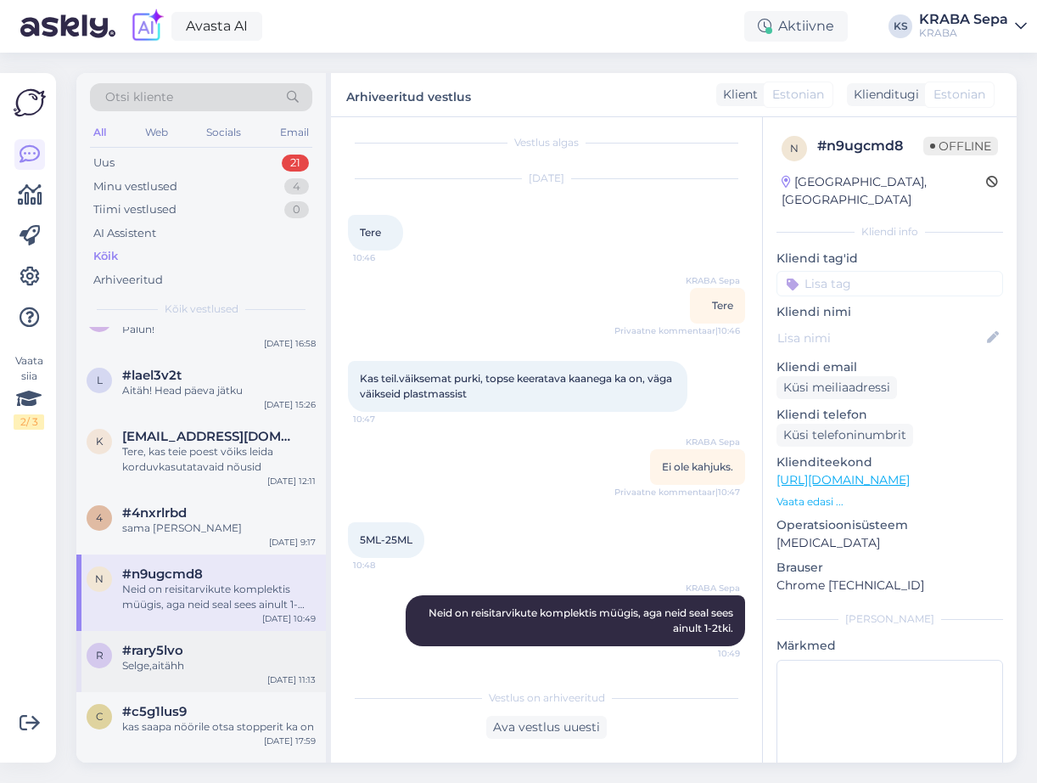
scroll to position [1104, 0]
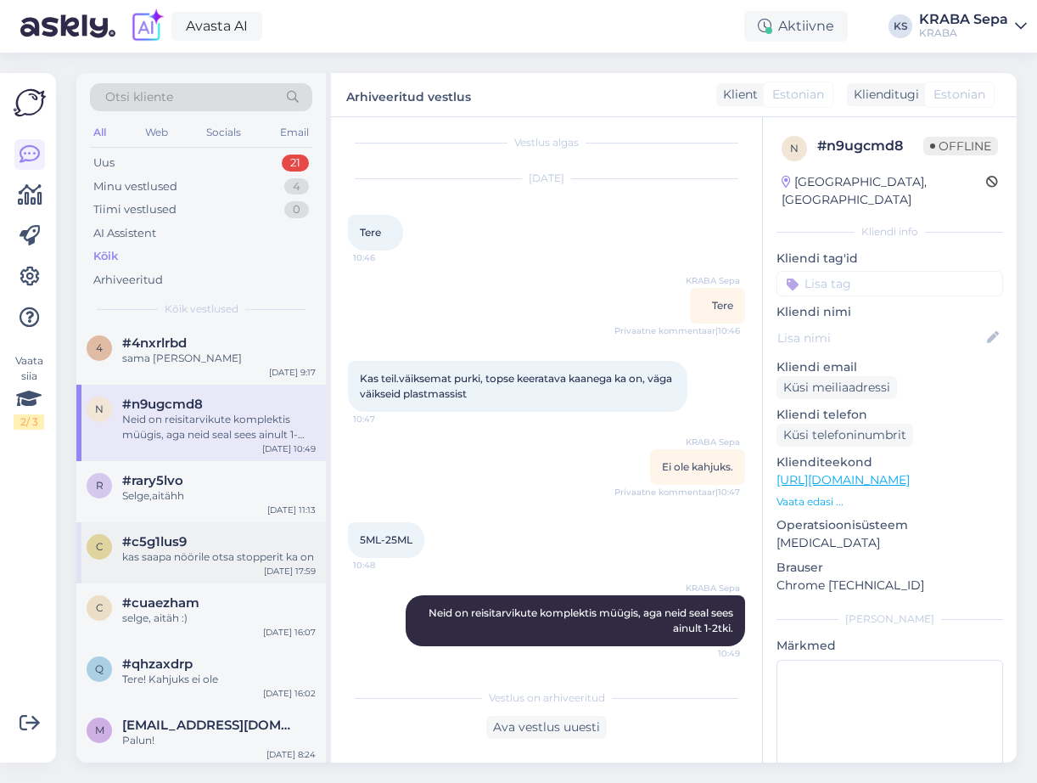
click at [176, 545] on span "#c5g1lus9" at bounding box center [154, 541] width 65 height 15
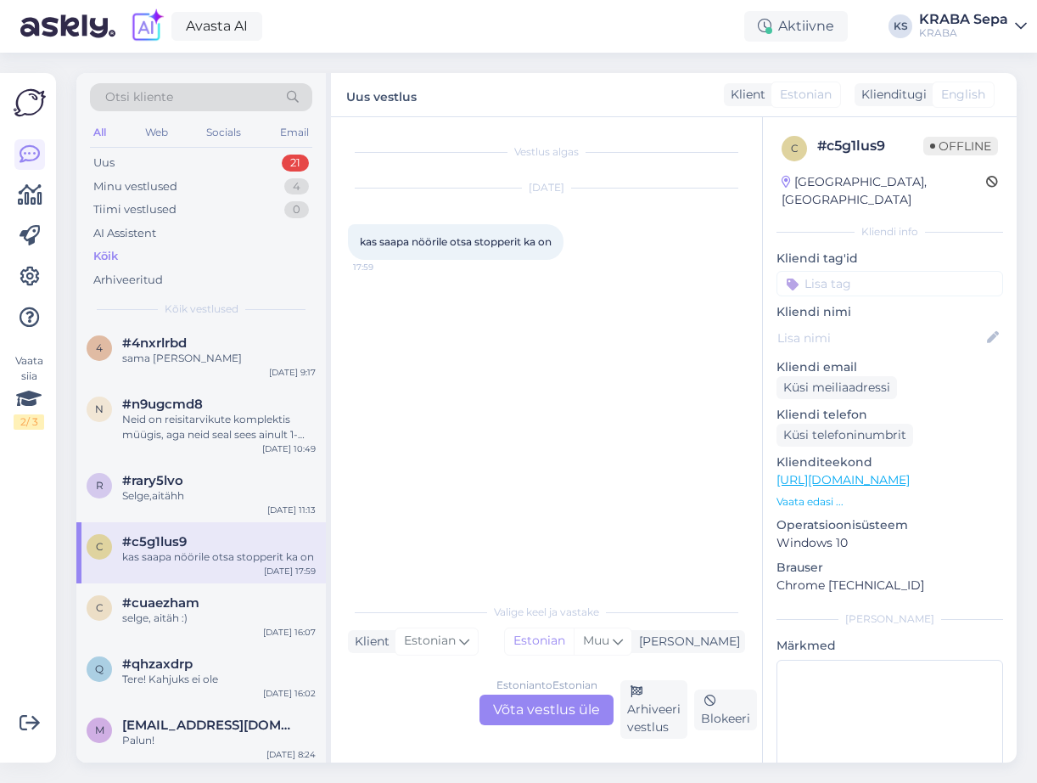
scroll to position [0, 0]
click at [173, 600] on span "#cuaezham" at bounding box center [160, 602] width 77 height 15
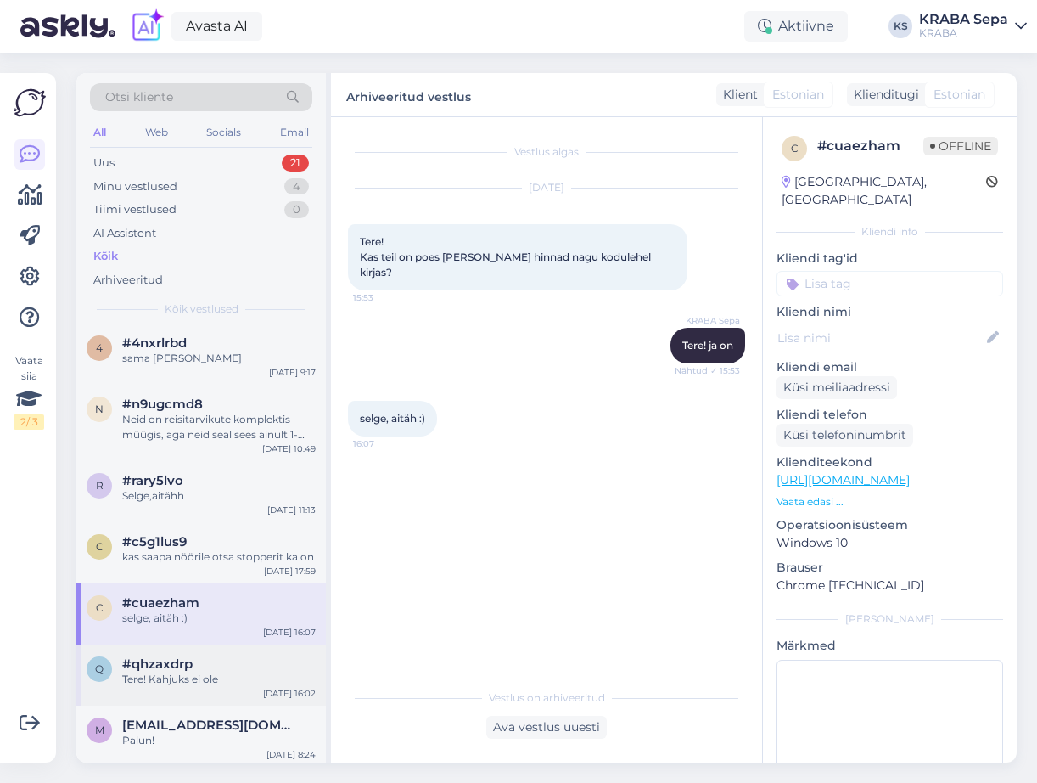
drag, startPoint x: 167, startPoint y: 657, endPoint x: 164, endPoint y: 679, distance: 22.3
click at [167, 658] on span "#qhzaxdrp" at bounding box center [157, 663] width 70 height 15
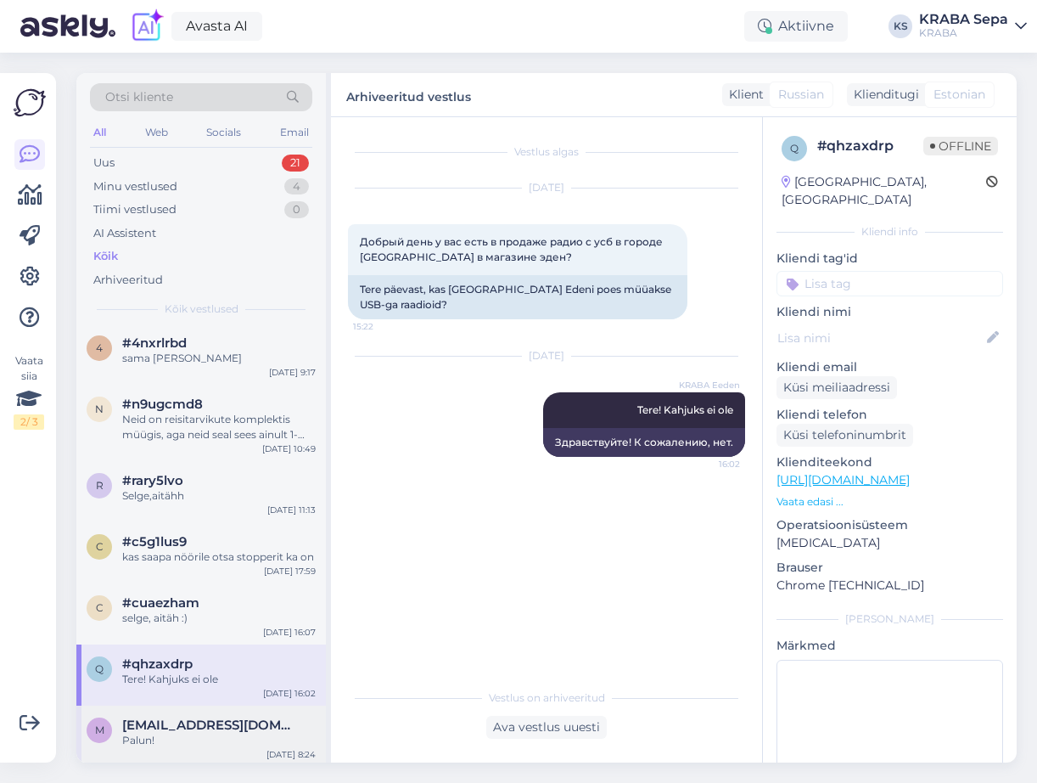
click at [164, 708] on div "m [EMAIL_ADDRESS][DOMAIN_NAME] Palun! [DATE] 8:24" at bounding box center [201, 735] width 250 height 61
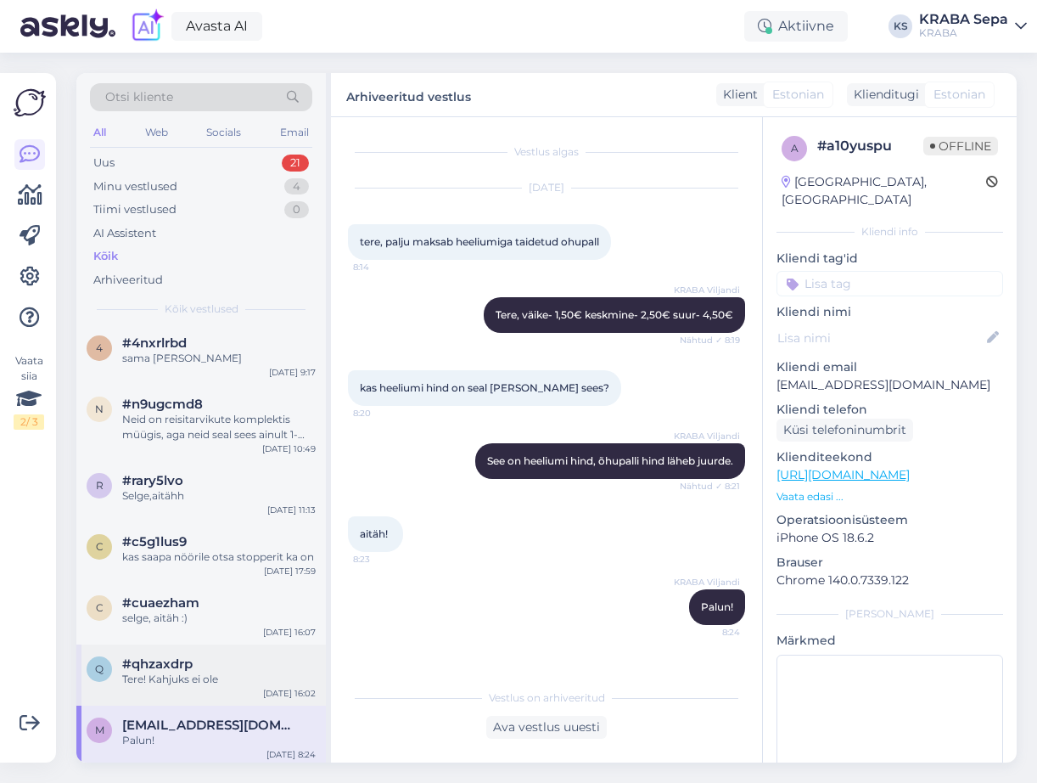
click at [160, 640] on div "c #cuaezham selge, aitäh :) [DATE] 16:07" at bounding box center [201, 613] width 250 height 61
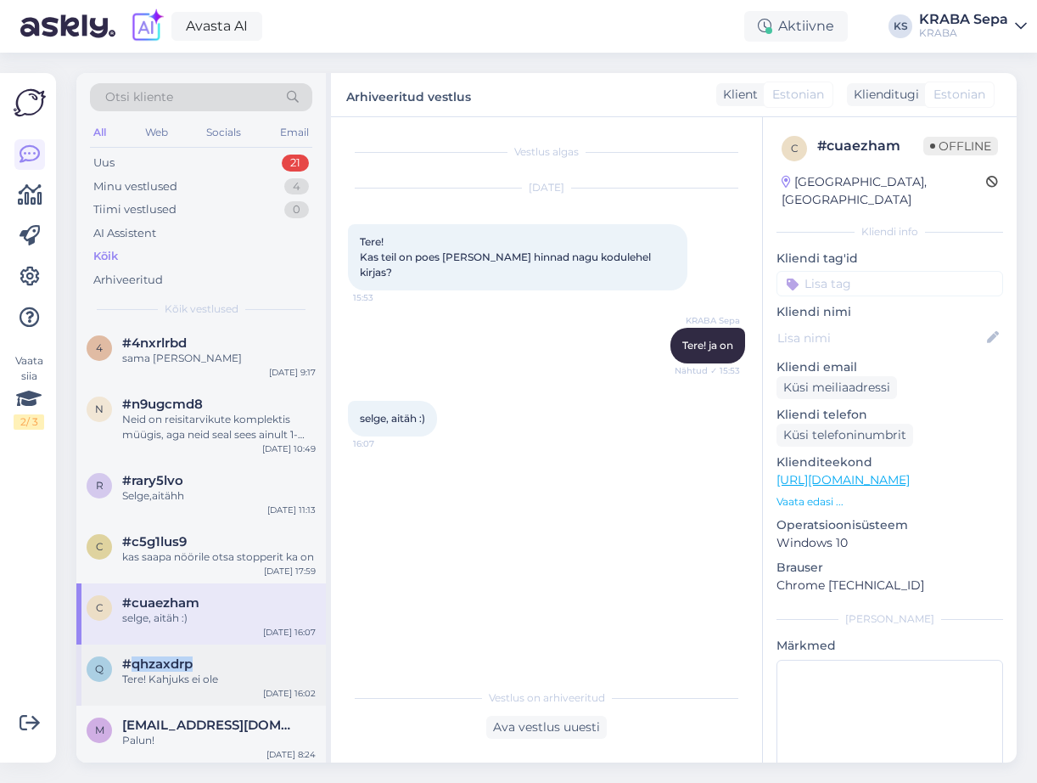
click at [171, 670] on span "#qhzaxdrp" at bounding box center [157, 663] width 70 height 15
